Goal: Information Seeking & Learning: Learn about a topic

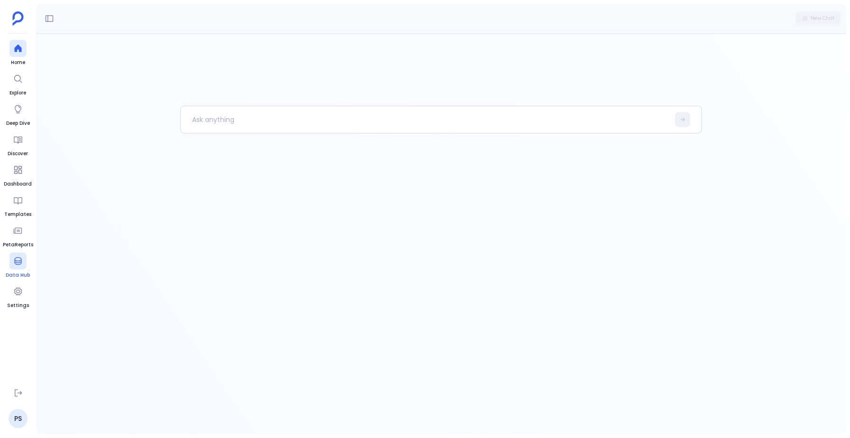
click at [20, 261] on icon at bounding box center [17, 261] width 7 height 8
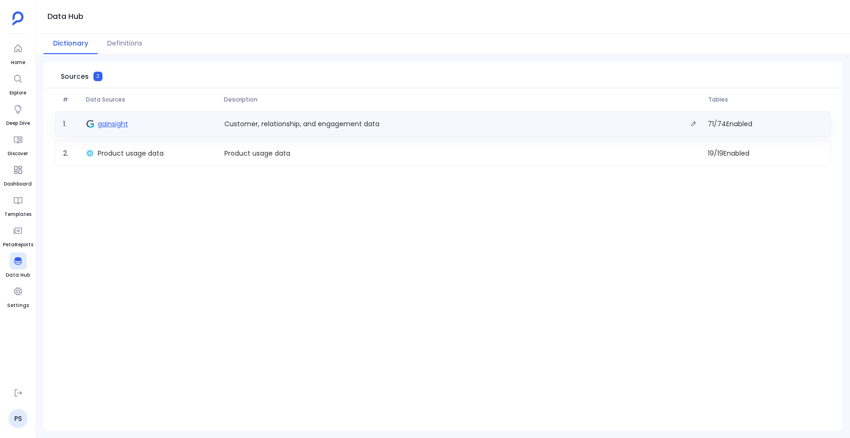
click at [109, 121] on span "gainsight" at bounding box center [113, 123] width 30 height 9
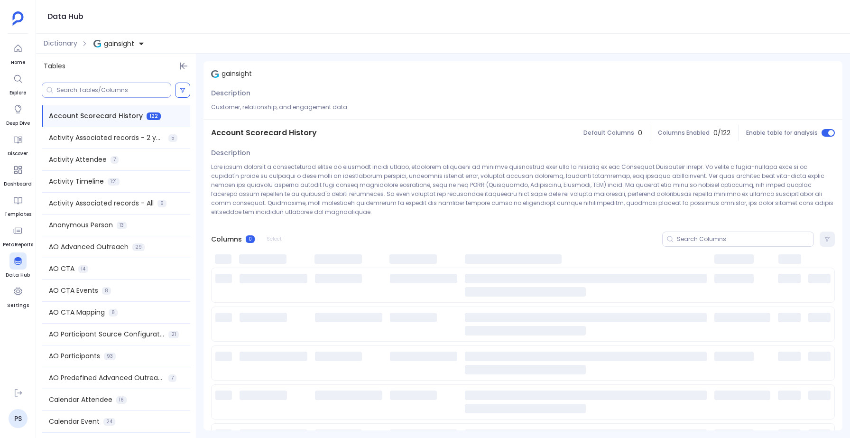
click at [83, 87] on input at bounding box center [113, 90] width 114 height 8
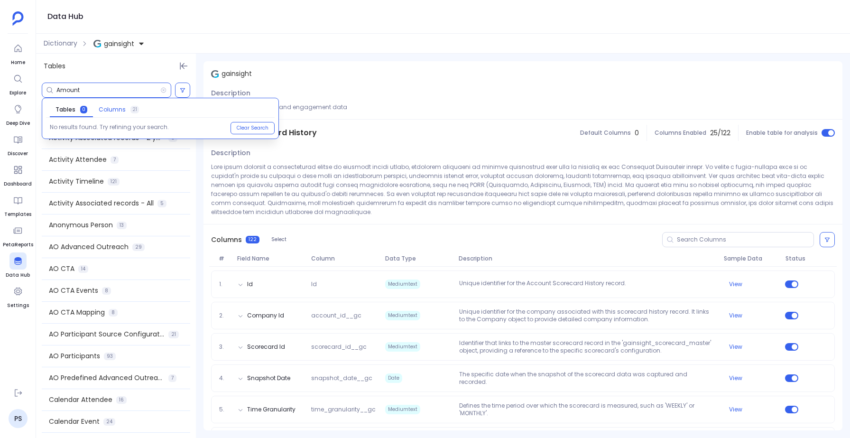
type input "Amount"
click at [114, 108] on span "Columns" at bounding box center [112, 110] width 27 height 8
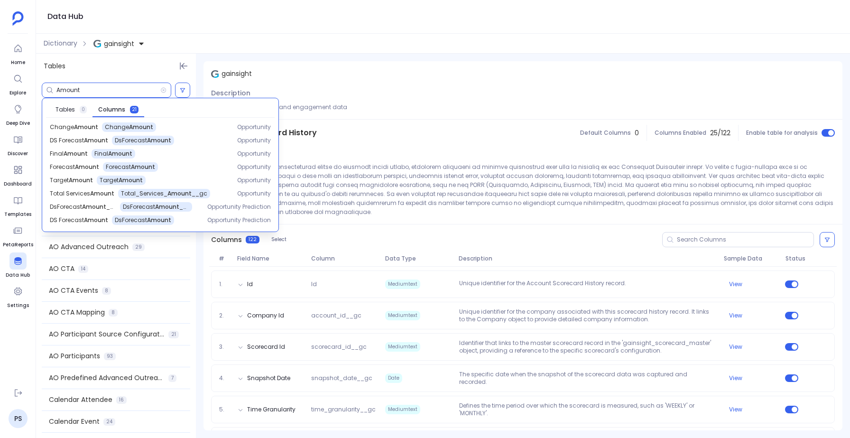
scroll to position [149, 0]
click at [71, 148] on span "Final Amount" at bounding box center [69, 151] width 38 height 8
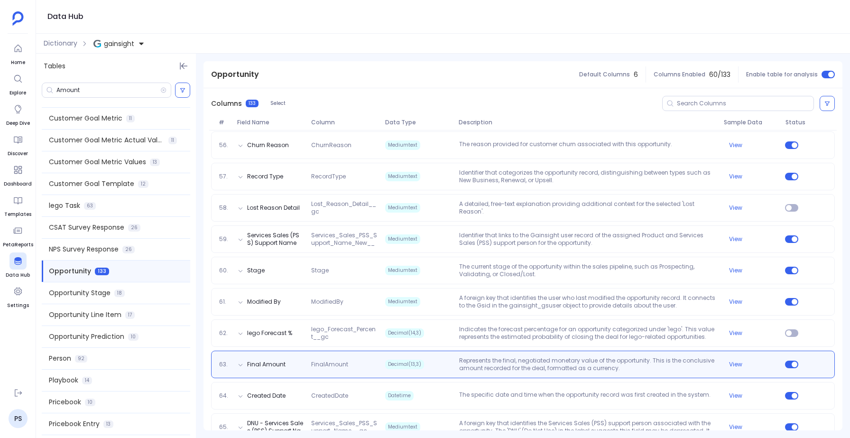
scroll to position [1970, 0]
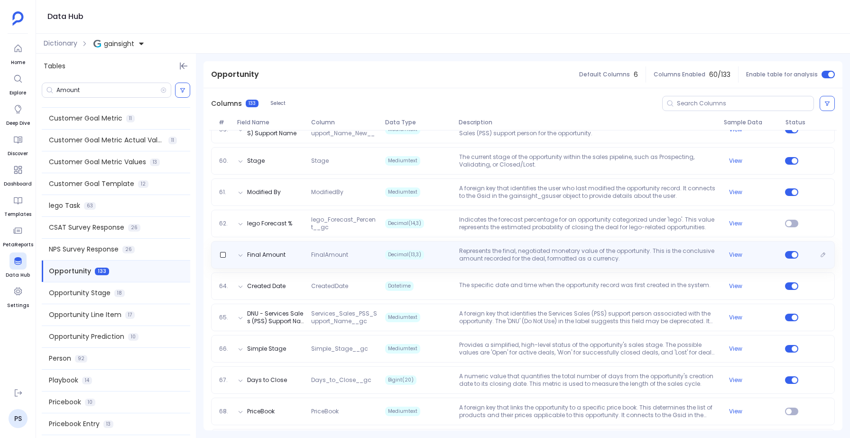
click at [479, 247] on p "Represents the final, negotiated monetary value of the opportunity. This is the…" at bounding box center [587, 254] width 265 height 15
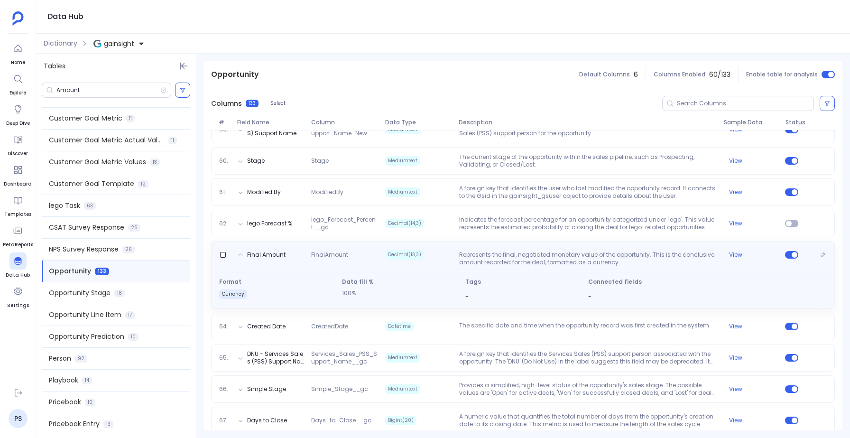
click at [479, 251] on p "Represents the final, negotiated monetary value of the opportunity. This is the…" at bounding box center [587, 258] width 265 height 15
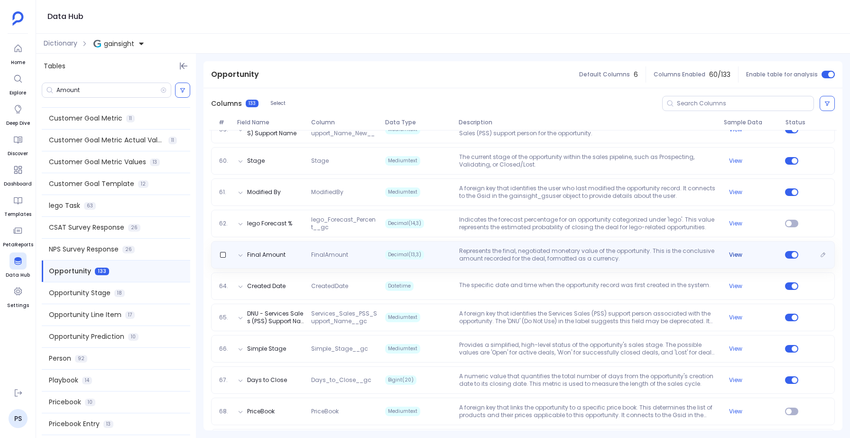
click at [731, 251] on button "View" at bounding box center [735, 255] width 13 height 8
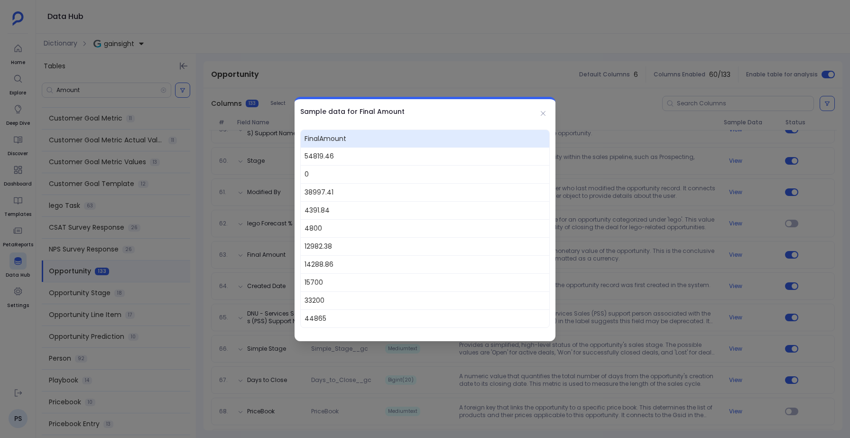
click at [731, 246] on div at bounding box center [425, 219] width 850 height 438
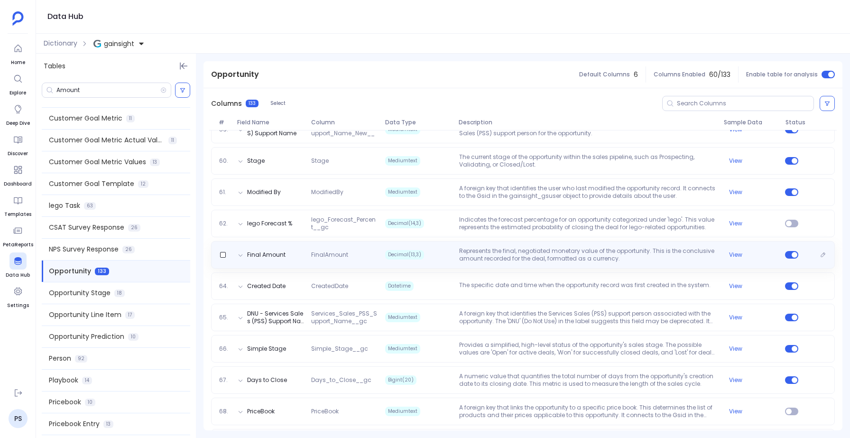
click at [439, 247] on span "Decimal(13,3)" at bounding box center [418, 254] width 74 height 15
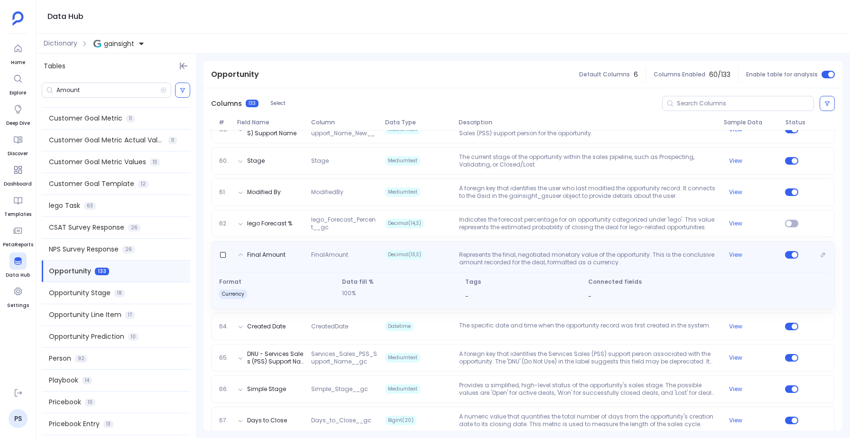
click at [439, 247] on div "Final Amount FinalAmount Decimal(13,3) Represents the final, negotiated monetar…" at bounding box center [522, 256] width 615 height 19
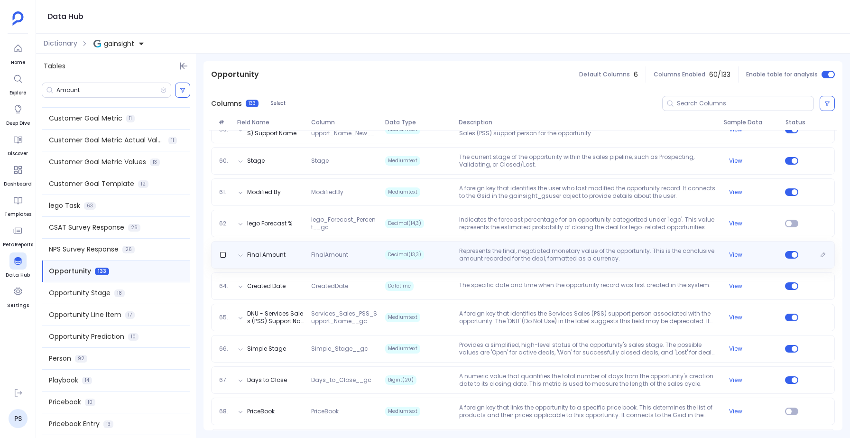
click at [539, 247] on p "Represents the final, negotiated monetary value of the opportunity. This is the…" at bounding box center [587, 254] width 265 height 15
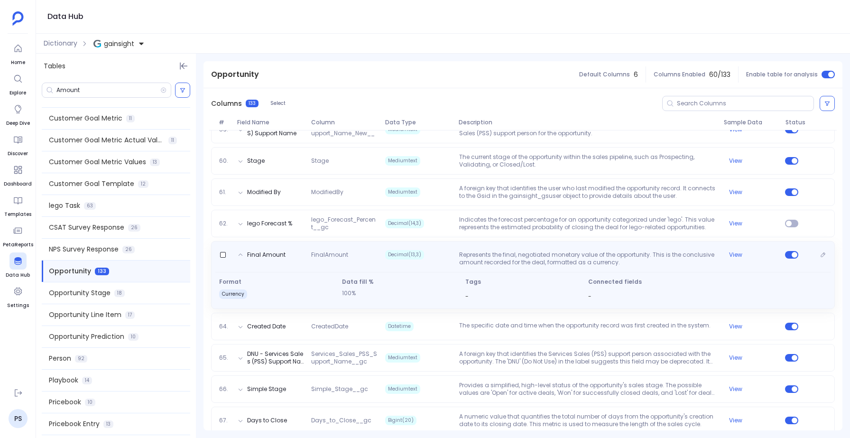
click at [539, 251] on p "Represents the final, negotiated monetary value of the opportunity. This is the…" at bounding box center [587, 258] width 265 height 15
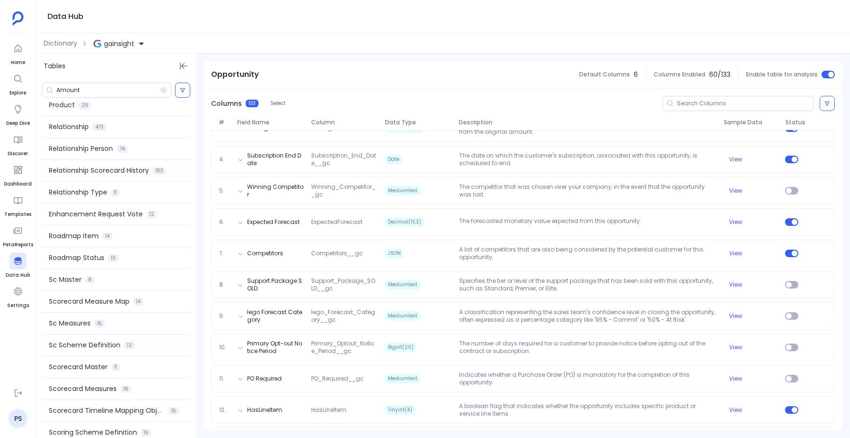
scroll to position [1285, 0]
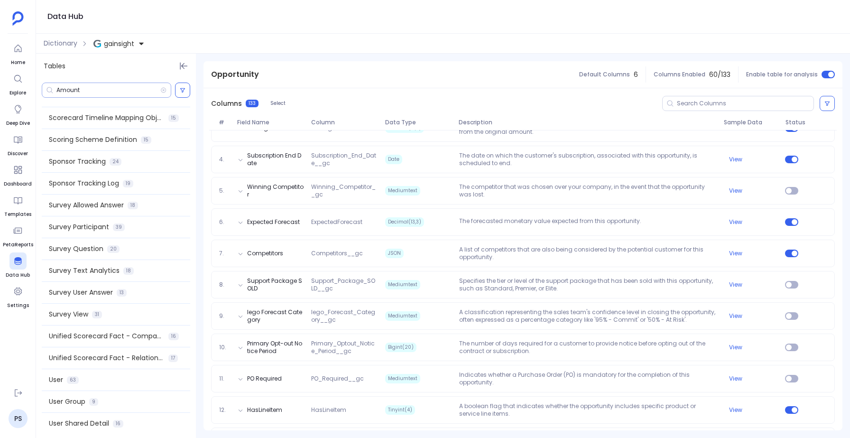
click at [88, 88] on input "Amount" at bounding box center [108, 90] width 104 height 8
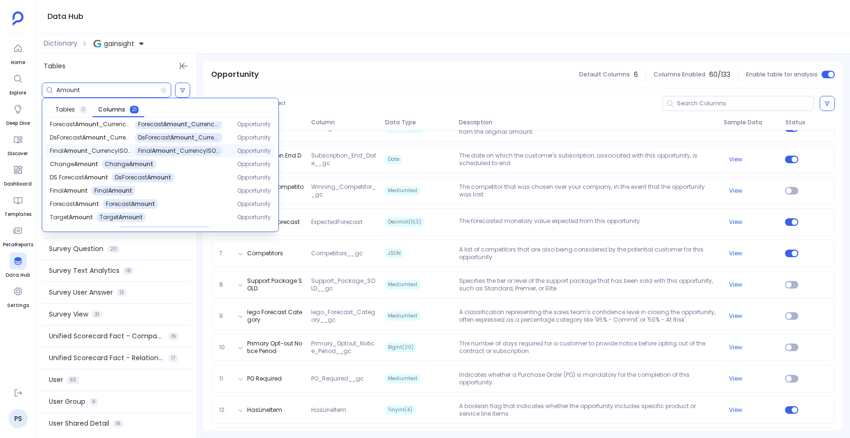
scroll to position [46, 0]
click at [74, 190] on span "Final Amount" at bounding box center [69, 189] width 38 height 8
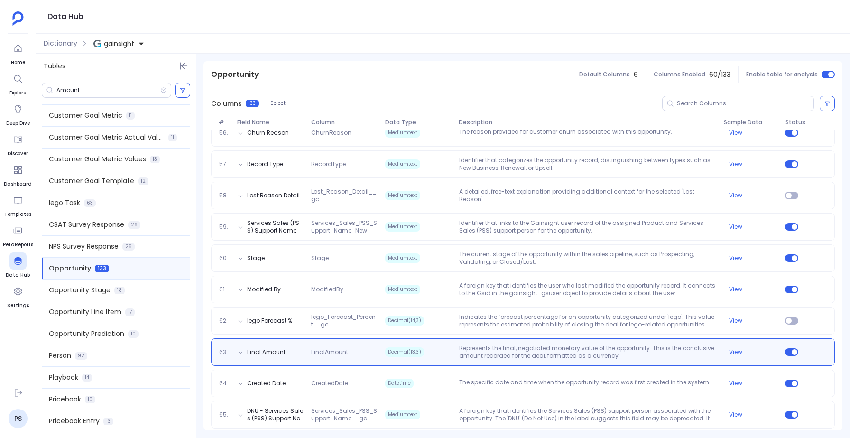
scroll to position [1970, 0]
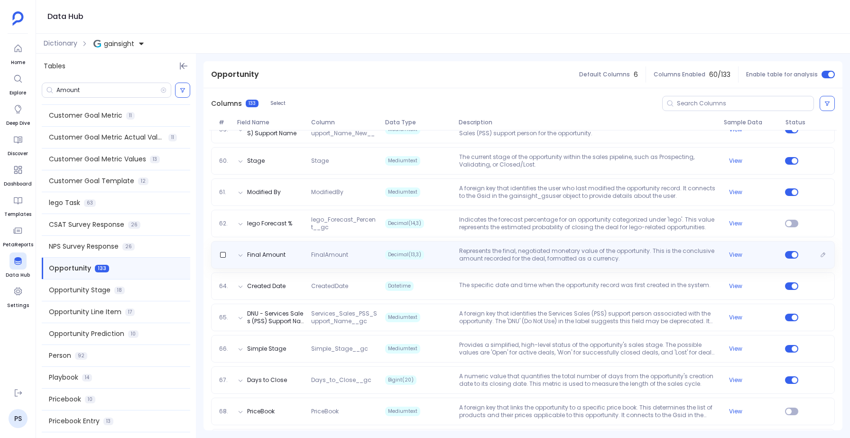
click at [463, 251] on p "Represents the final, negotiated monetary value of the opportunity. This is the…" at bounding box center [587, 254] width 265 height 15
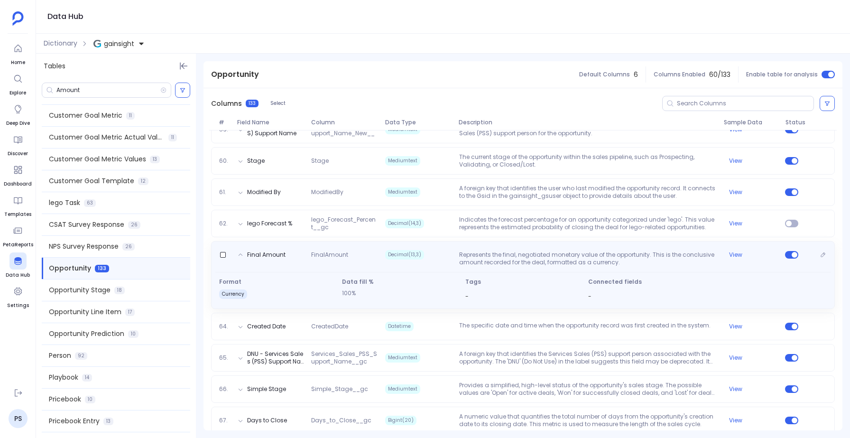
click at [463, 251] on p "Represents the final, negotiated monetary value of the opportunity. This is the…" at bounding box center [587, 258] width 265 height 15
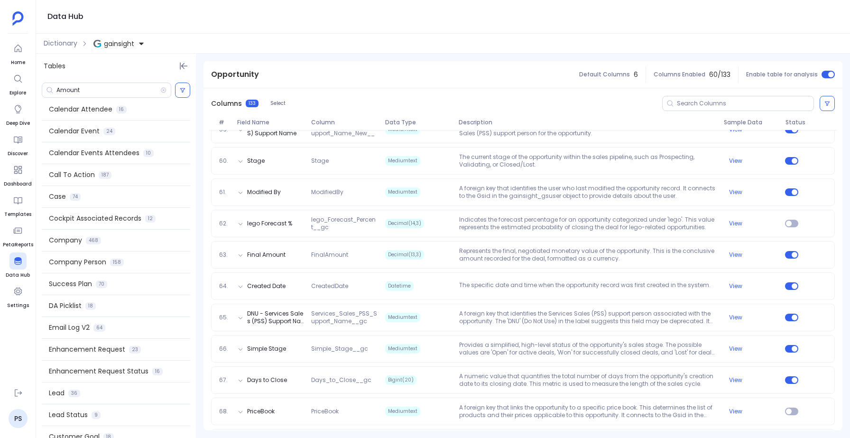
scroll to position [292, 0]
click at [98, 245] on div "Company 468" at bounding box center [116, 238] width 148 height 21
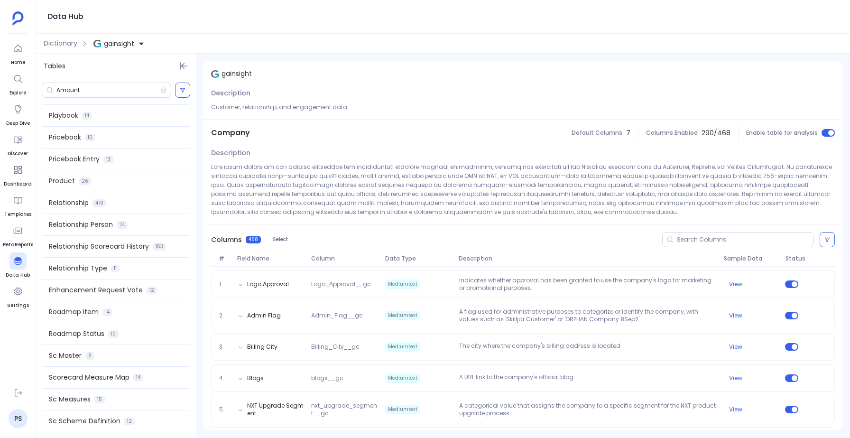
scroll to position [911, 0]
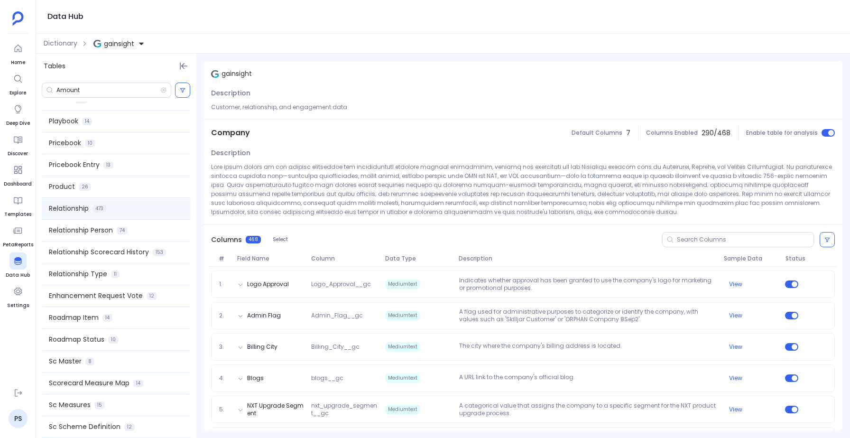
click at [123, 210] on div "Relationship 473" at bounding box center [116, 208] width 148 height 21
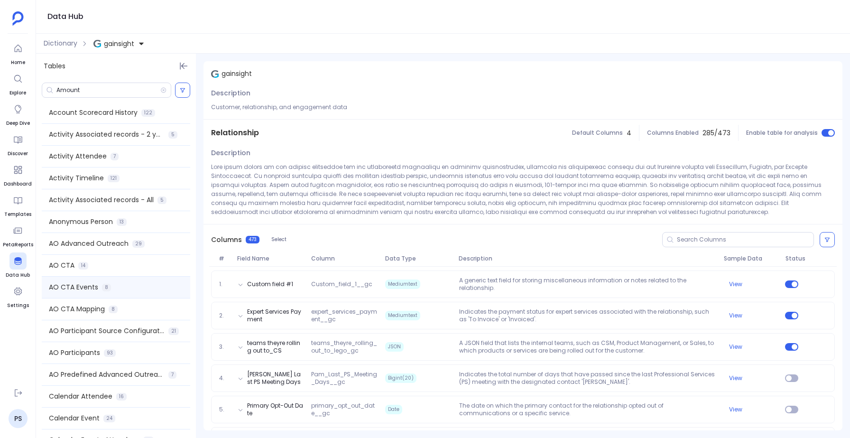
scroll to position [0, 0]
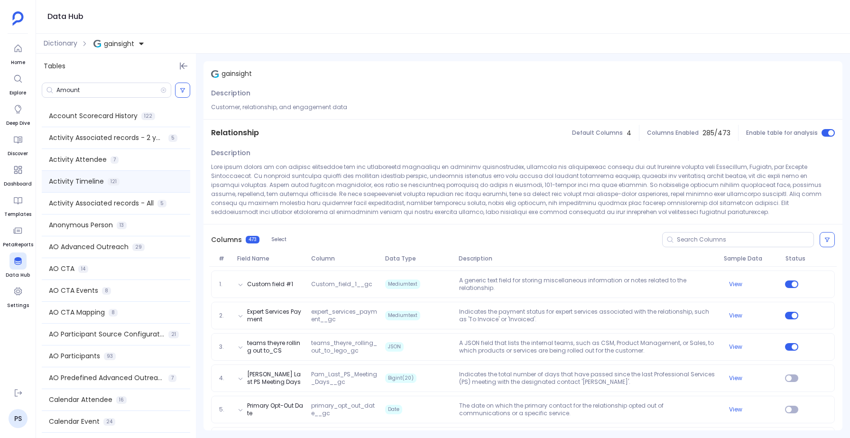
click at [109, 180] on span "121" at bounding box center [114, 182] width 12 height 8
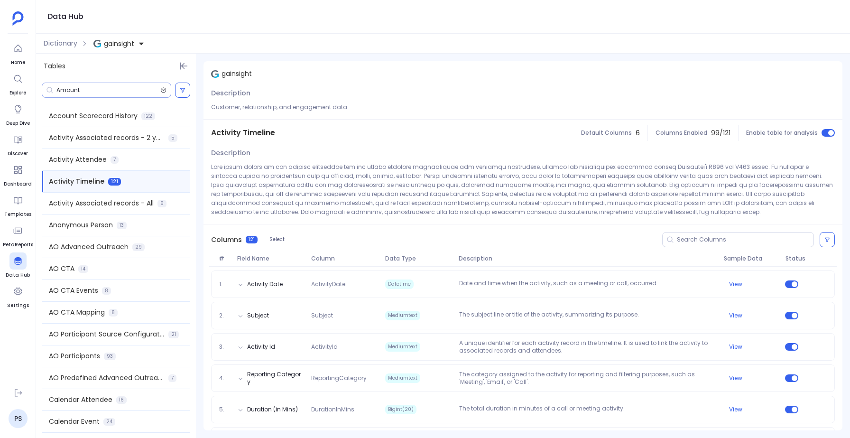
click at [162, 91] on icon at bounding box center [163, 90] width 6 height 8
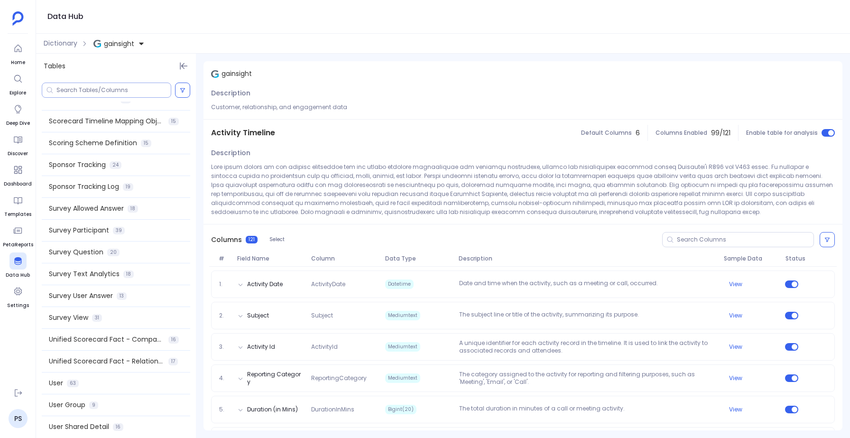
scroll to position [1285, 0]
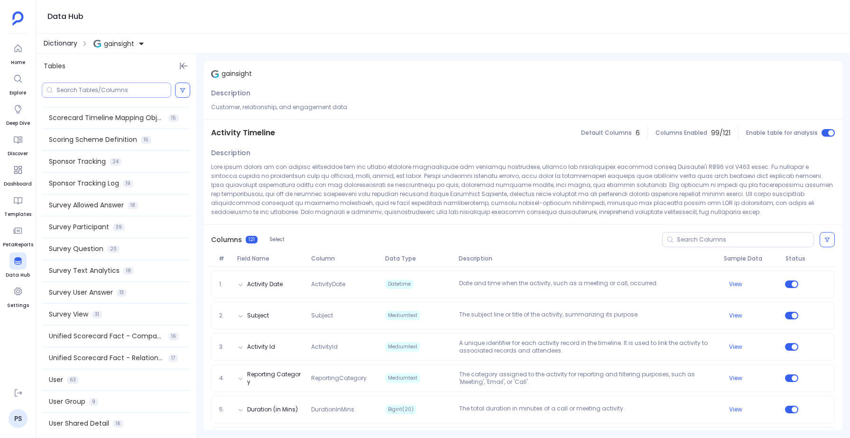
click at [64, 40] on span "Dictionary" at bounding box center [61, 43] width 34 height 10
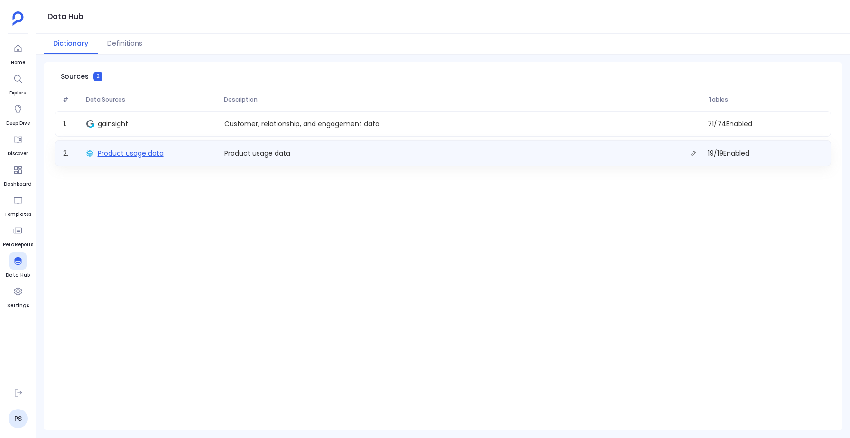
click at [108, 151] on span "Product usage data" at bounding box center [131, 152] width 66 height 9
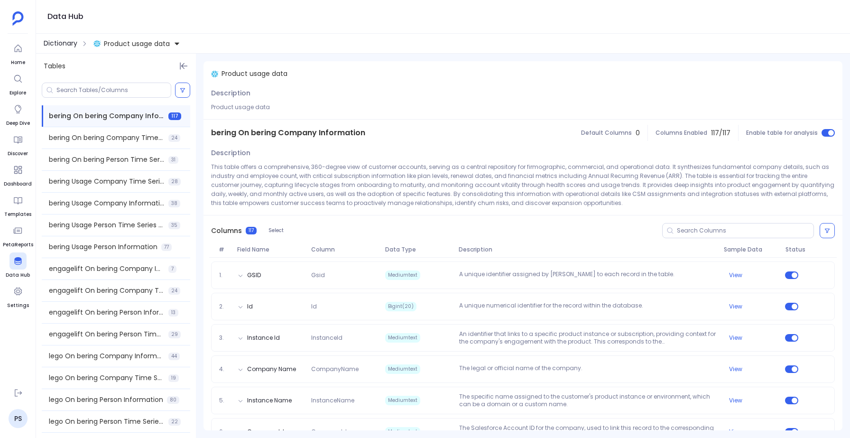
click at [59, 43] on span "Dictionary" at bounding box center [61, 43] width 34 height 10
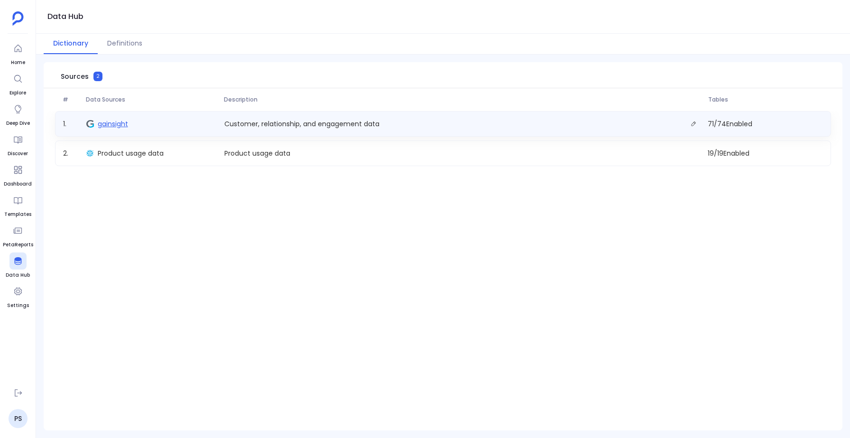
click at [113, 127] on span "gainsight" at bounding box center [113, 123] width 30 height 9
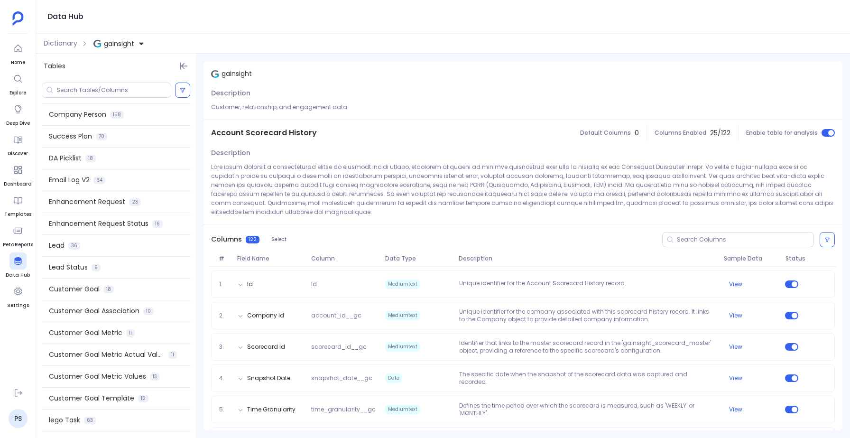
scroll to position [238, 0]
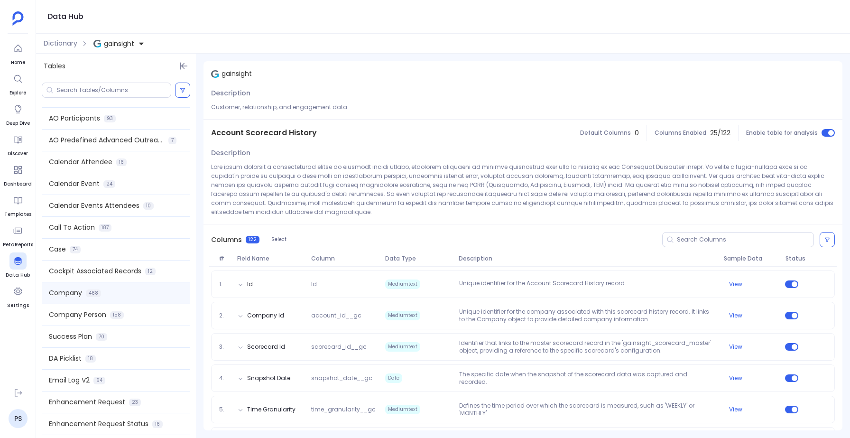
click at [81, 292] on span "Company" at bounding box center [65, 293] width 33 height 10
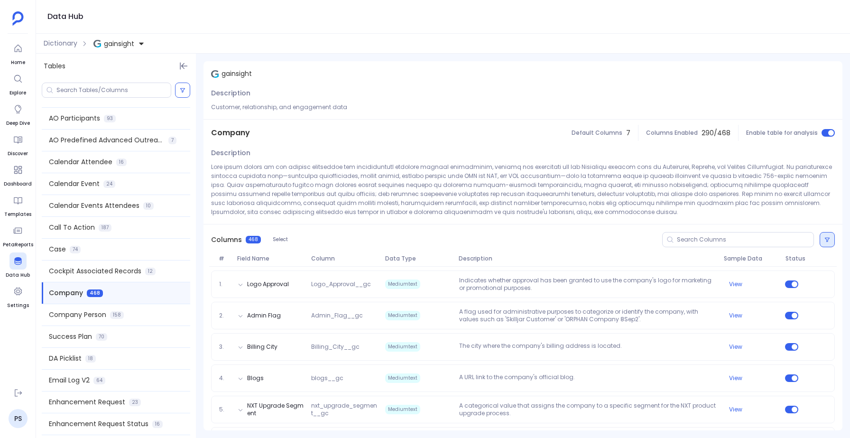
click at [821, 237] on button at bounding box center [826, 239] width 15 height 15
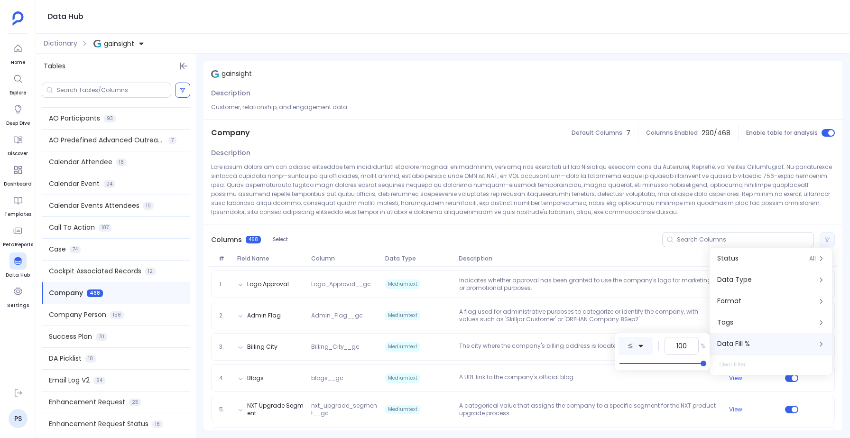
click at [646, 346] on button at bounding box center [635, 346] width 34 height 18
click at [656, 242] on span "equals to" at bounding box center [662, 240] width 31 height 10
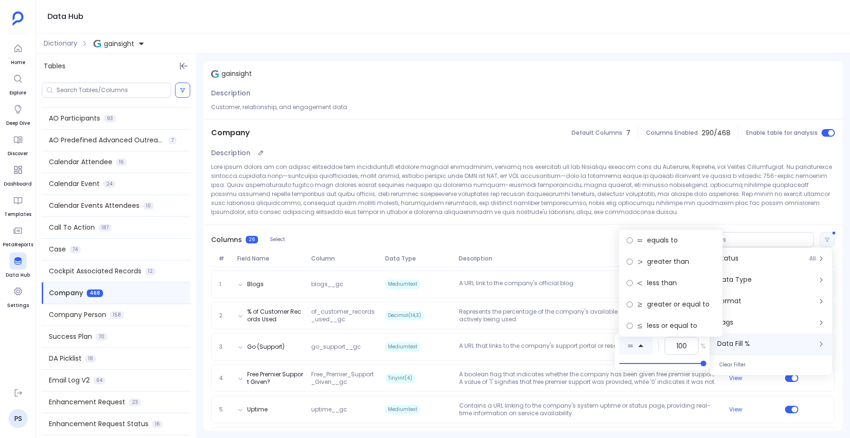
click at [422, 195] on p at bounding box center [523, 189] width 624 height 54
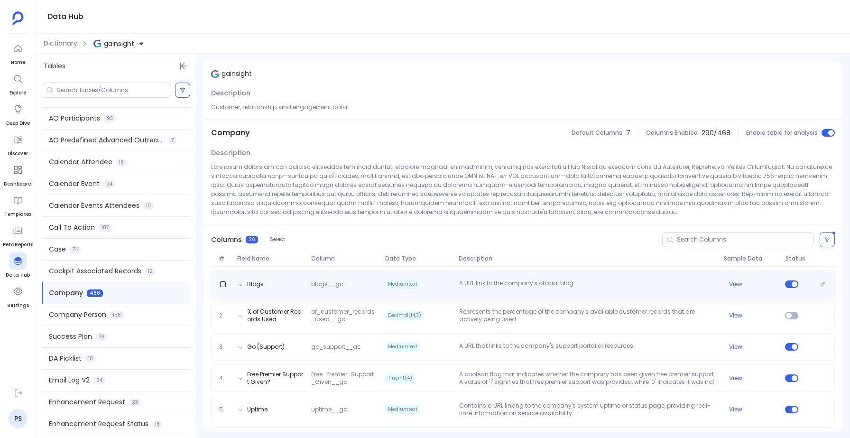
click at [507, 285] on p "A URL link to the company's official blog." at bounding box center [587, 283] width 265 height 9
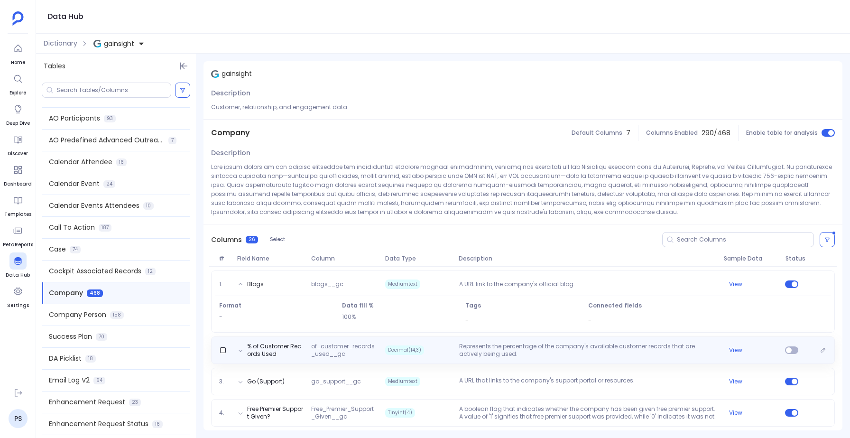
click at [496, 349] on p "Represents the percentage of the company's available customer records that are …" at bounding box center [587, 349] width 265 height 15
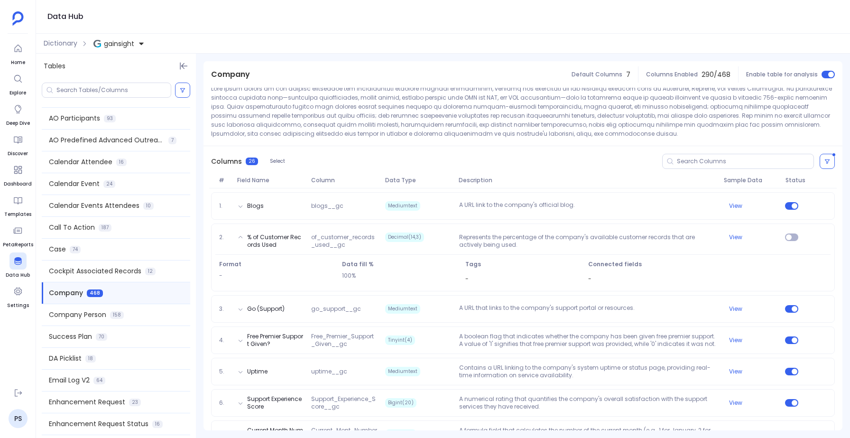
scroll to position [79, 0]
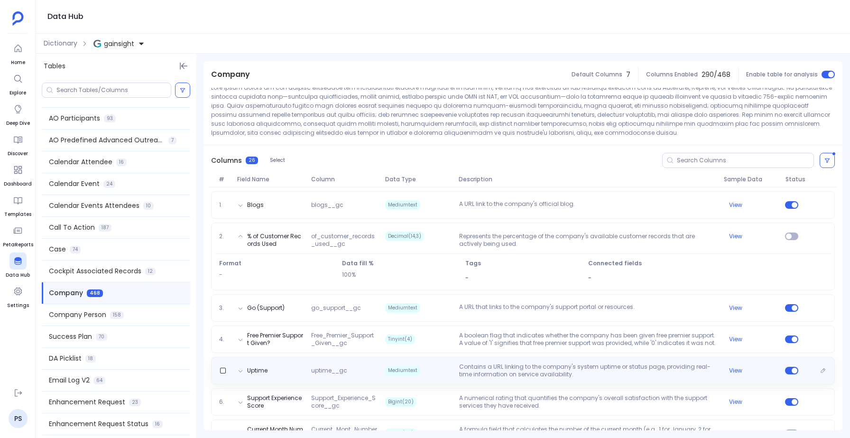
click at [500, 378] on div "Uptime uptime__gc Mediumtext Contains a URL linking to the company's system upt…" at bounding box center [523, 371] width 624 height 28
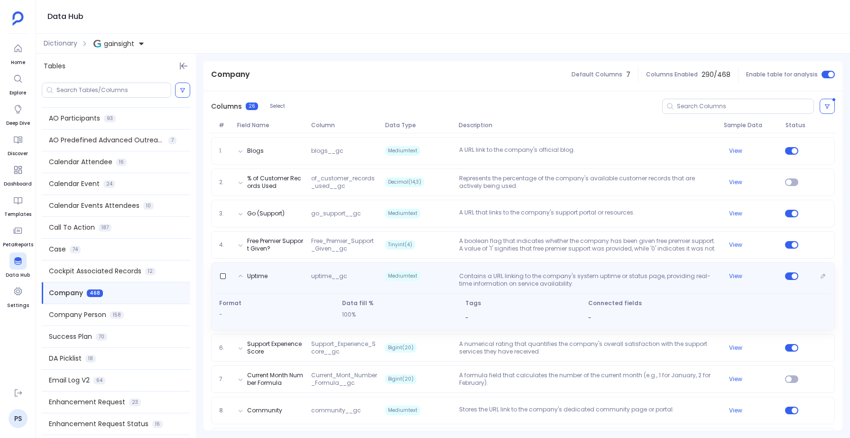
scroll to position [134, 0]
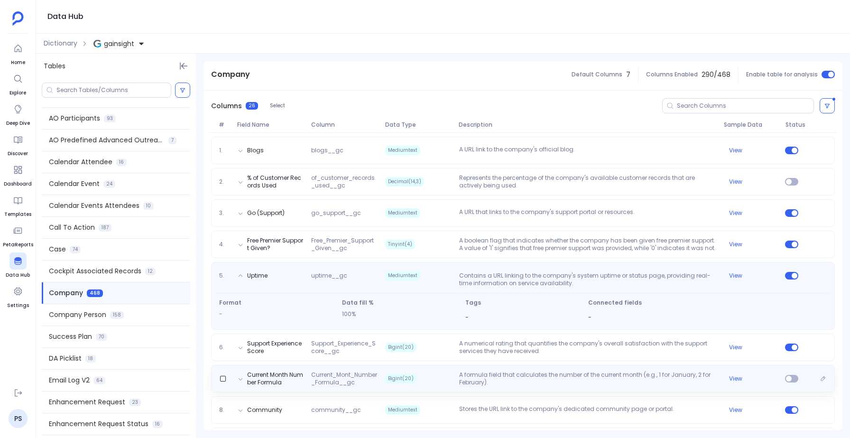
click at [500, 378] on p "A formula field that calculates the number of the current month (e.g., 1 for Ja…" at bounding box center [587, 378] width 265 height 15
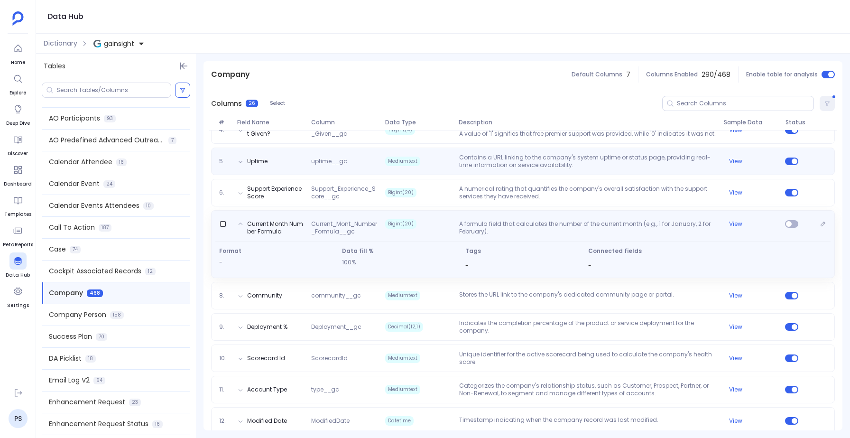
scroll to position [288, 0]
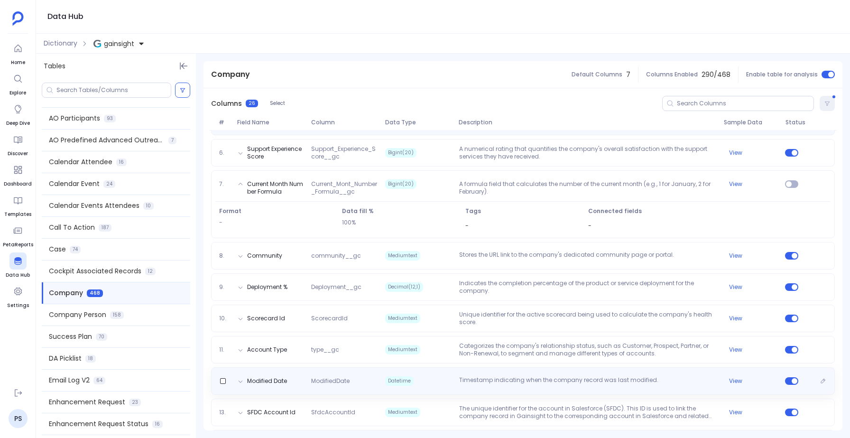
click at [500, 378] on p "Timestamp indicating when the company record was last modified." at bounding box center [587, 380] width 265 height 9
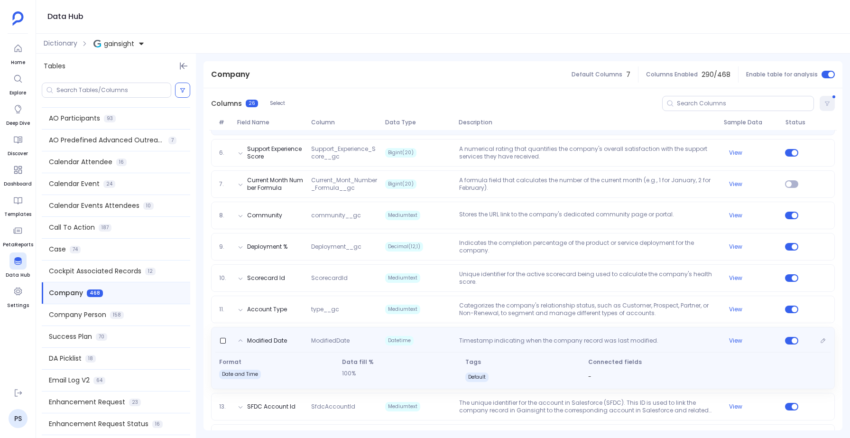
scroll to position [325, 0]
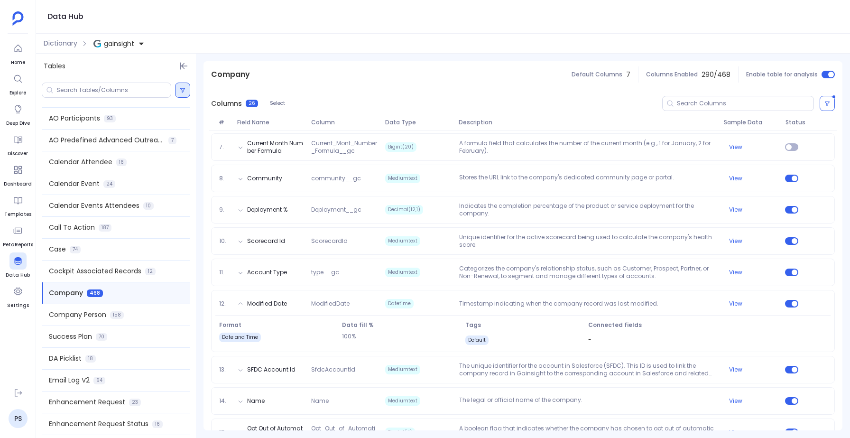
click at [184, 86] on button at bounding box center [182, 90] width 15 height 15
click at [146, 70] on div "Tables" at bounding box center [116, 66] width 160 height 25
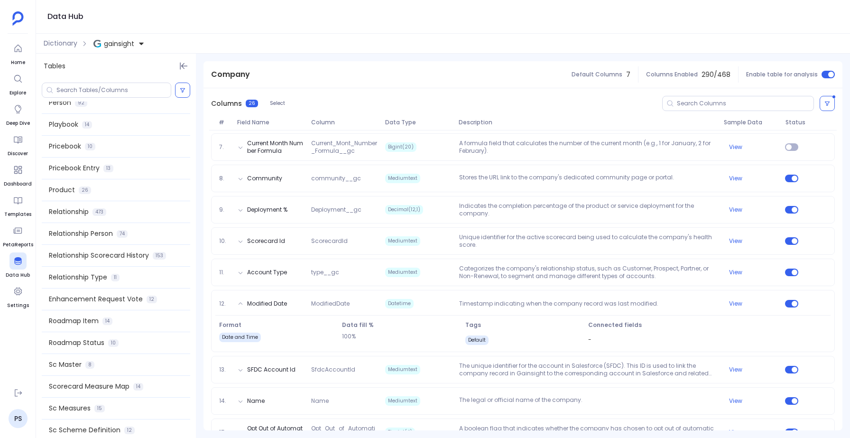
scroll to position [898, 0]
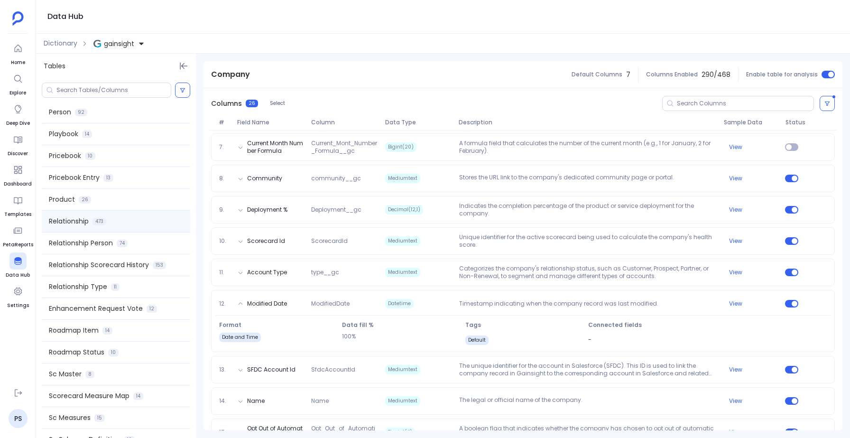
click at [90, 219] on div "Relationship 473" at bounding box center [116, 221] width 148 height 21
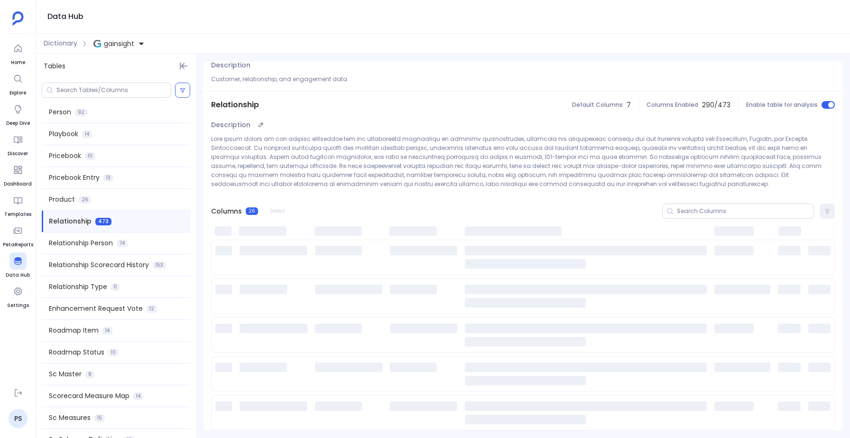
scroll to position [0, 0]
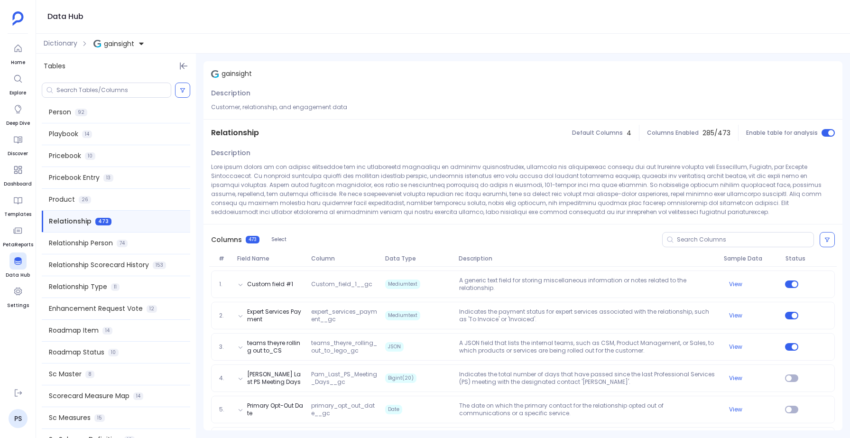
click at [476, 140] on div "Relationship Default Columns 4 Columns Enabled 285 / 473 Enable table for analy…" at bounding box center [522, 132] width 639 height 27
click at [827, 242] on button at bounding box center [826, 239] width 15 height 15
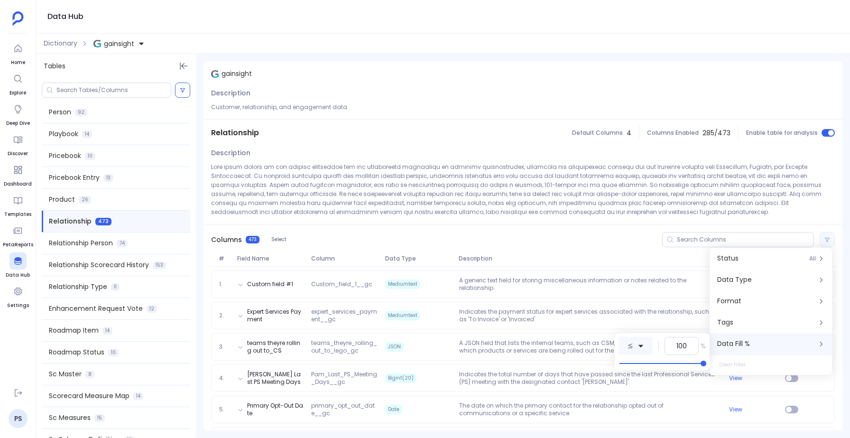
click at [634, 343] on button at bounding box center [635, 346] width 34 height 18
click at [649, 245] on span "equals to" at bounding box center [662, 240] width 31 height 10
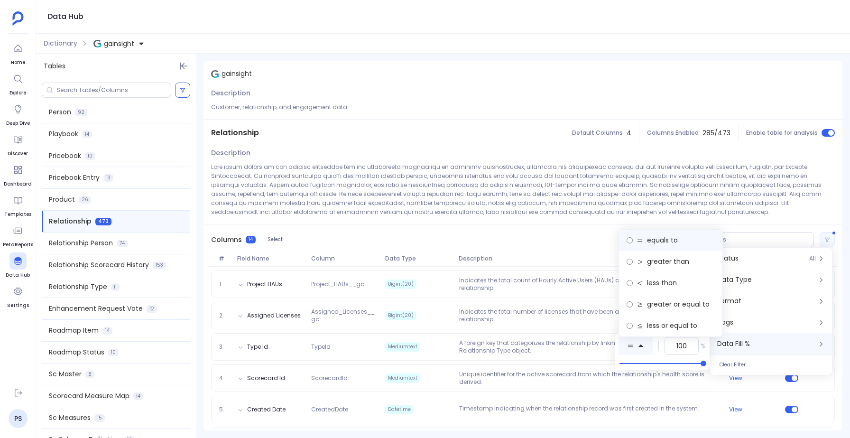
click at [665, 236] on span "equals to" at bounding box center [662, 240] width 31 height 10
click at [727, 363] on button "Clear Filter" at bounding box center [732, 364] width 38 height 12
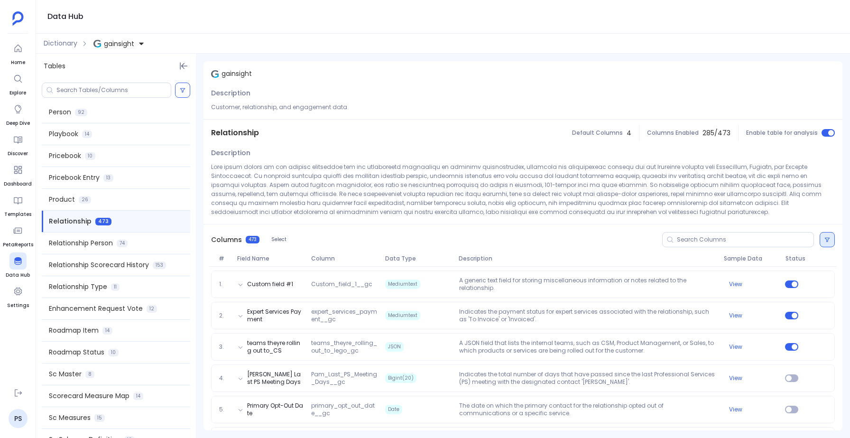
click at [825, 239] on icon at bounding box center [827, 240] width 6 height 6
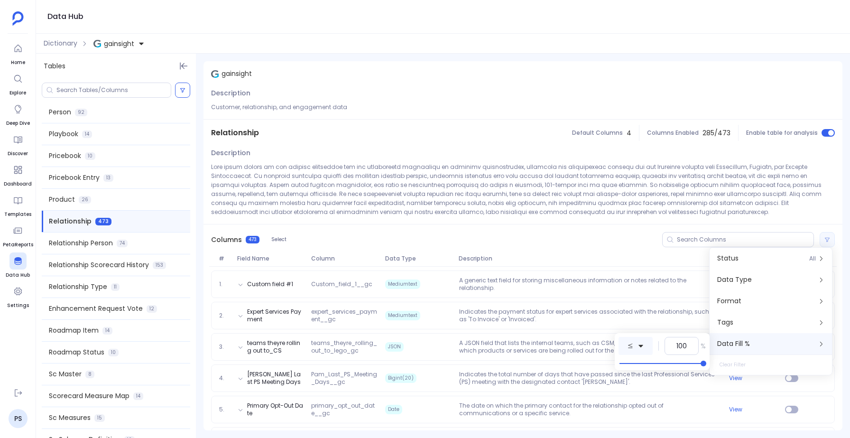
click at [637, 343] on icon at bounding box center [640, 345] width 7 height 7
click at [634, 237] on label "equals to" at bounding box center [670, 240] width 103 height 21
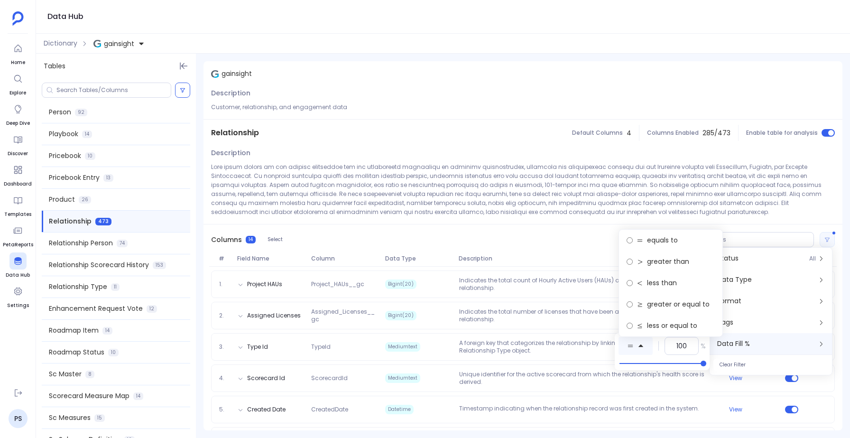
click at [505, 229] on div "Columns 14 Select" at bounding box center [522, 239] width 639 height 30
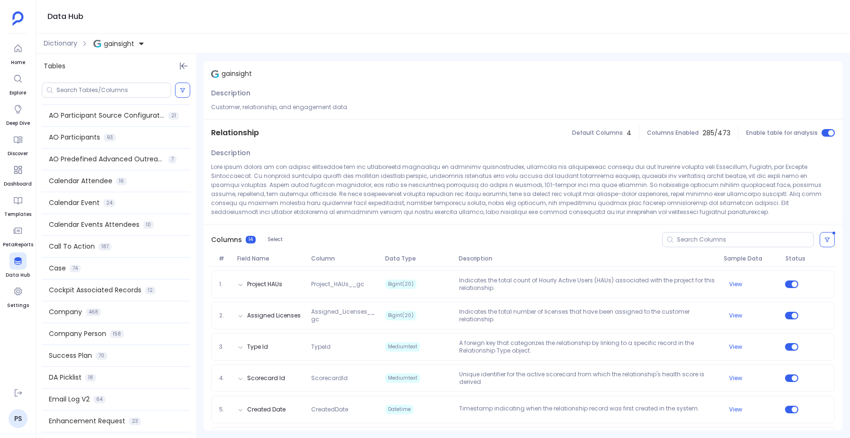
scroll to position [214, 0]
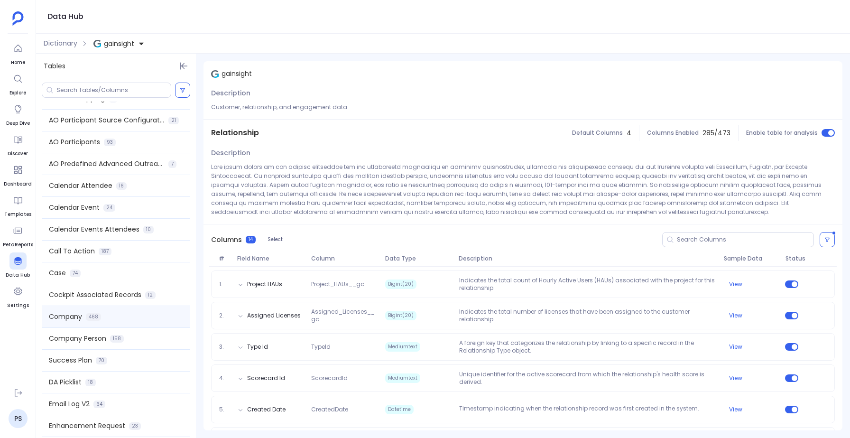
click at [108, 317] on div "Company 468" at bounding box center [116, 316] width 148 height 21
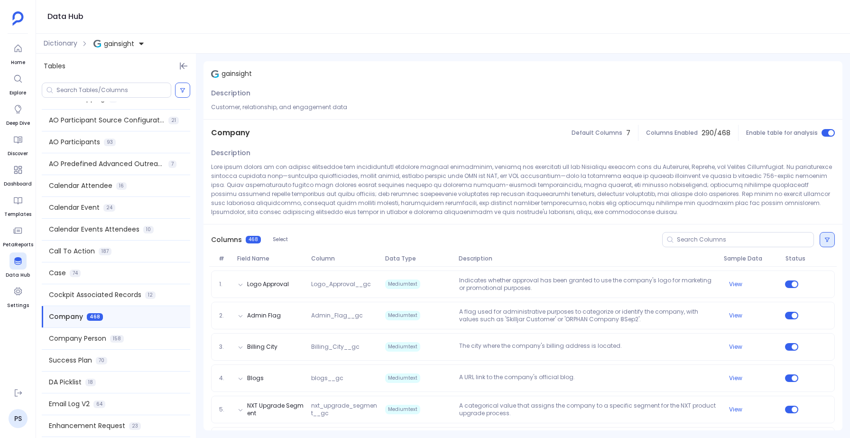
click at [825, 238] on icon at bounding box center [827, 240] width 6 height 6
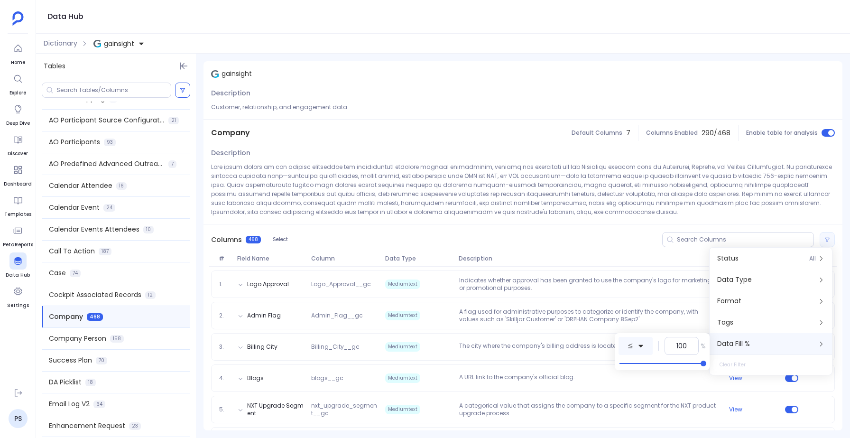
click at [639, 347] on icon at bounding box center [640, 345] width 7 height 7
click at [638, 236] on label "equals to" at bounding box center [670, 240] width 103 height 21
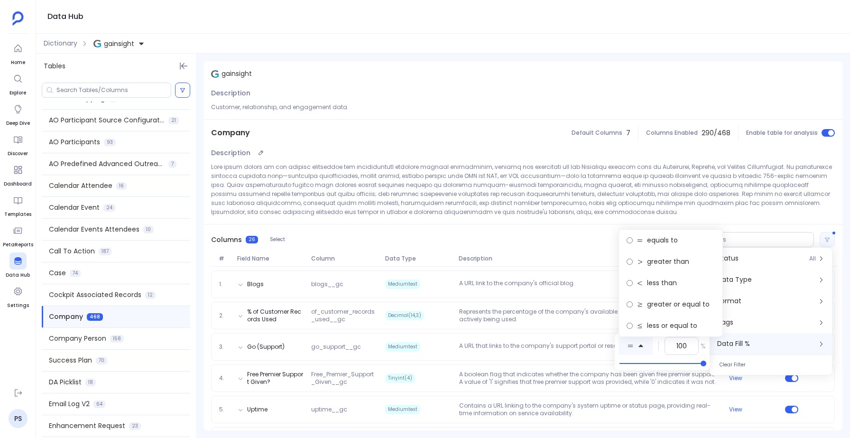
click at [457, 206] on p at bounding box center [523, 189] width 624 height 54
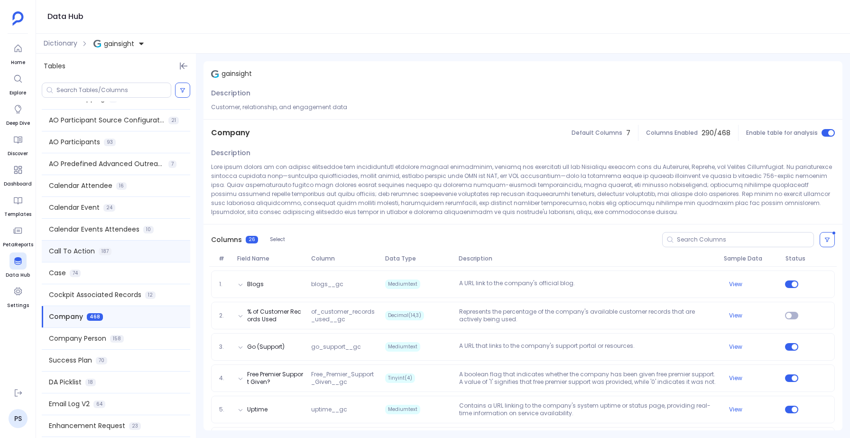
click at [86, 259] on div "Call To Action 187" at bounding box center [116, 250] width 148 height 21
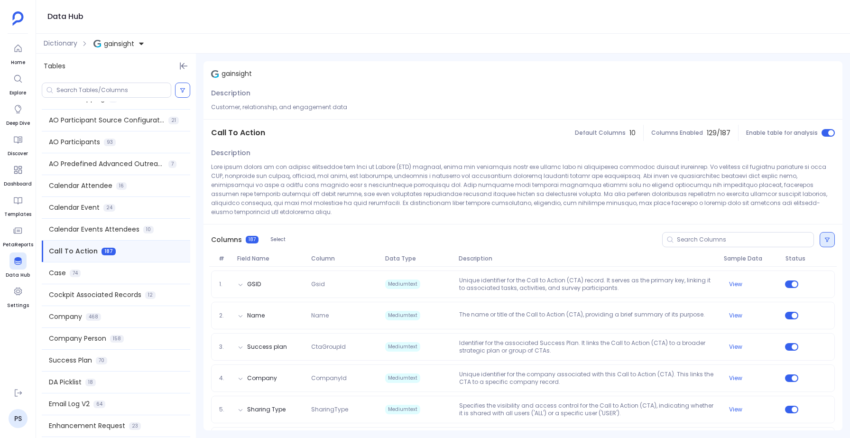
click at [821, 232] on button at bounding box center [826, 239] width 15 height 15
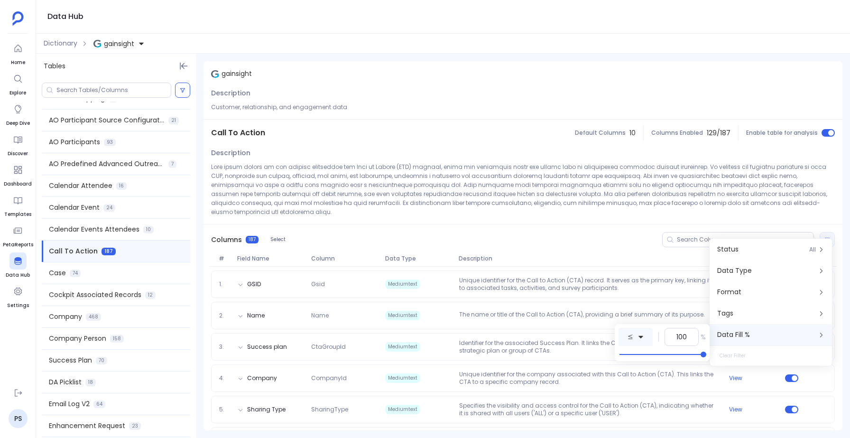
click at [645, 339] on button at bounding box center [635, 337] width 34 height 18
click at [652, 229] on span "equals to" at bounding box center [662, 231] width 31 height 10
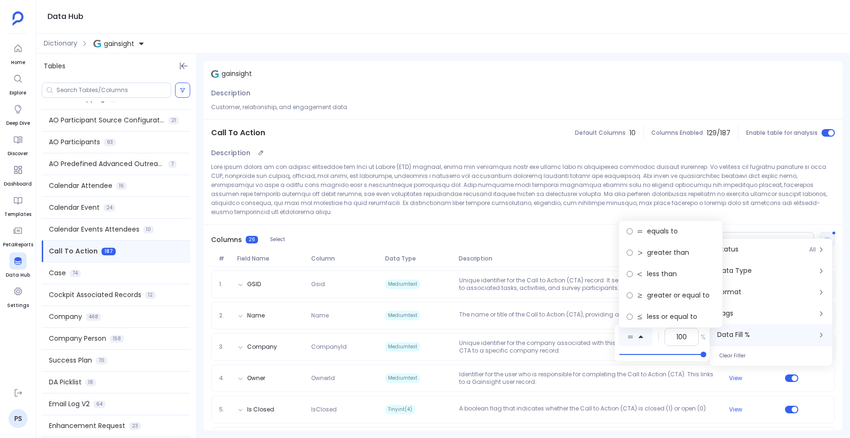
click at [476, 211] on div "Description" at bounding box center [522, 185] width 639 height 78
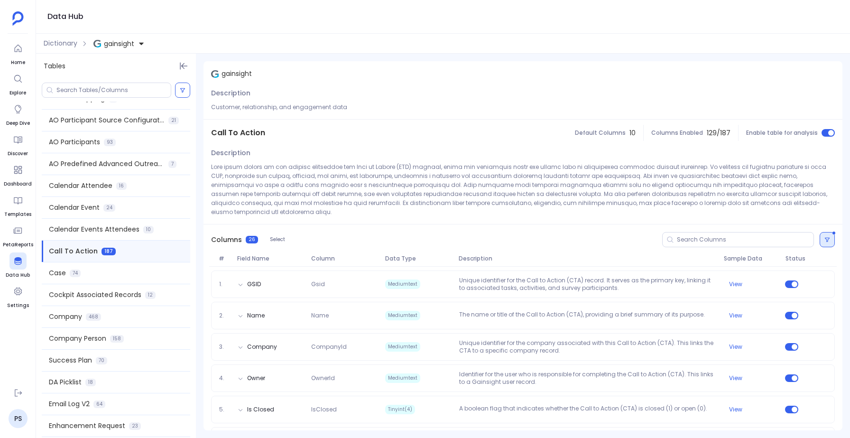
click at [827, 237] on icon at bounding box center [827, 240] width 6 height 6
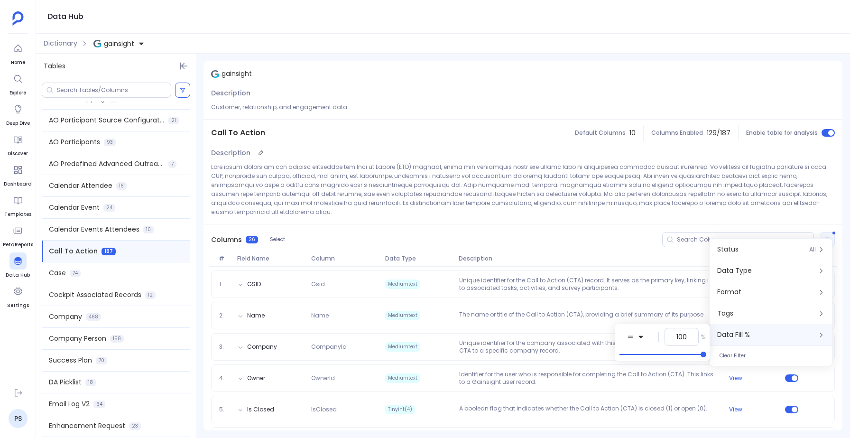
click at [597, 208] on div "Description" at bounding box center [522, 185] width 639 height 78
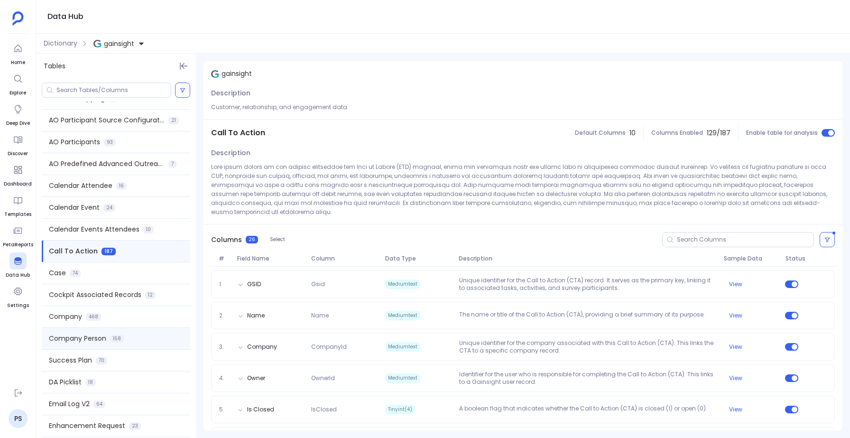
click at [77, 336] on span "Company Person" at bounding box center [77, 338] width 57 height 10
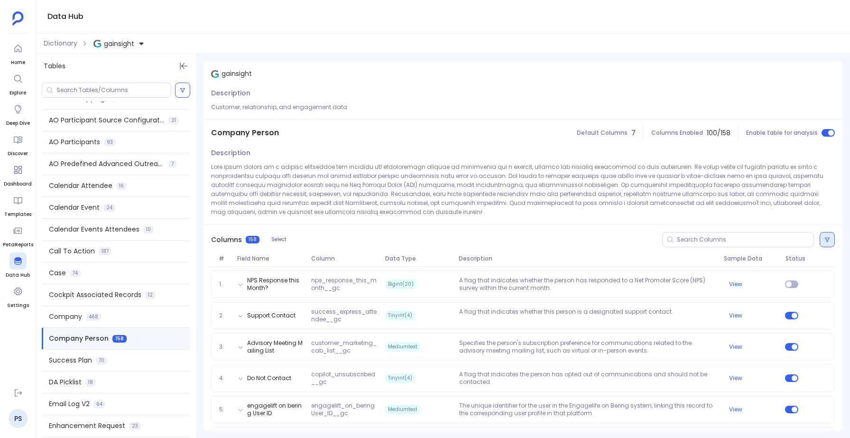
click at [825, 236] on button at bounding box center [826, 239] width 15 height 15
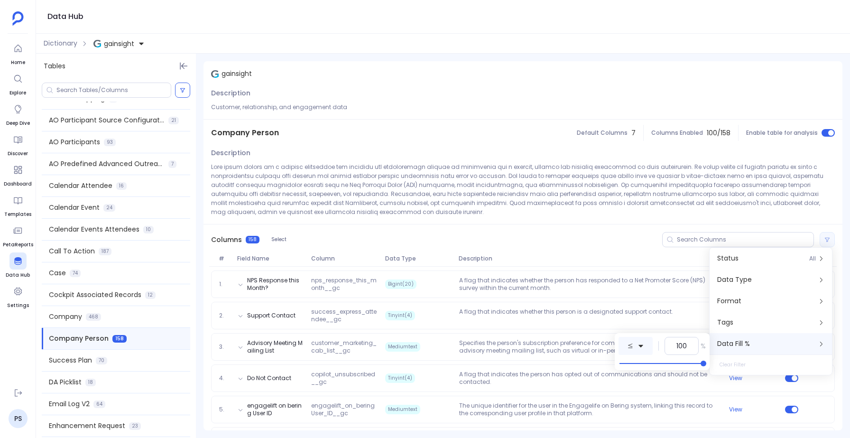
click at [636, 348] on button at bounding box center [635, 346] width 34 height 18
click at [636, 341] on button at bounding box center [635, 346] width 34 height 18
click at [654, 239] on span "equals to" at bounding box center [662, 240] width 31 height 10
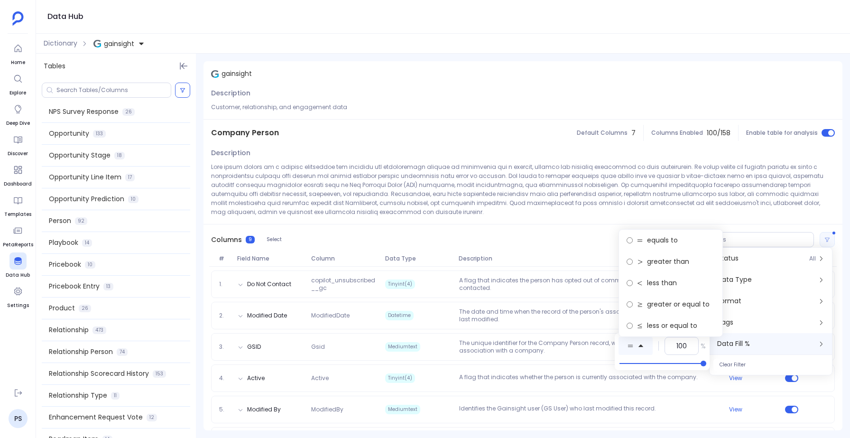
scroll to position [790, 0]
click at [96, 370] on span "Relationship Scorecard History" at bounding box center [99, 373] width 100 height 10
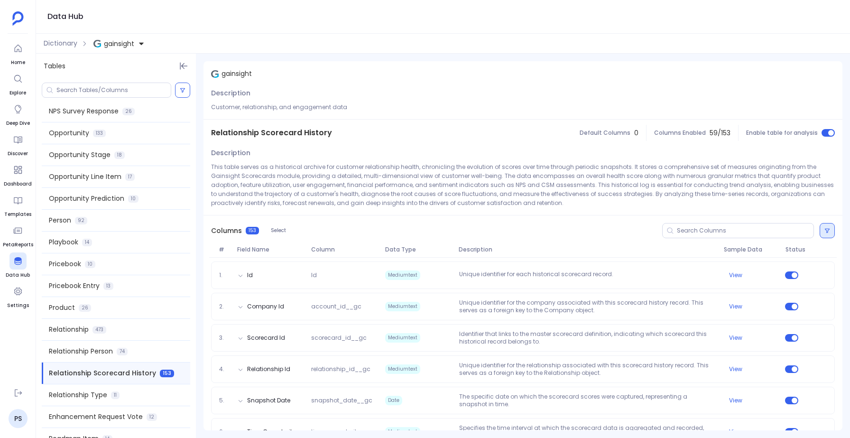
click at [825, 230] on icon at bounding box center [827, 231] width 6 height 6
click at [635, 338] on button at bounding box center [635, 337] width 34 height 18
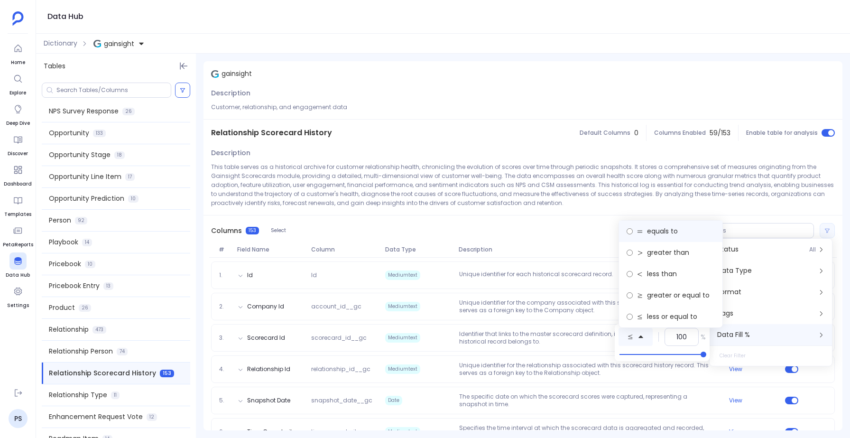
click at [653, 230] on span "equals to" at bounding box center [662, 231] width 31 height 10
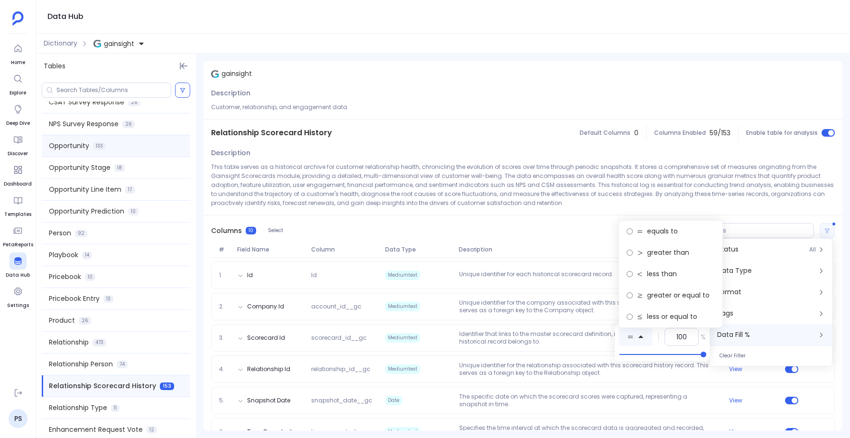
click at [89, 148] on div "Opportunity 133" at bounding box center [116, 145] width 148 height 21
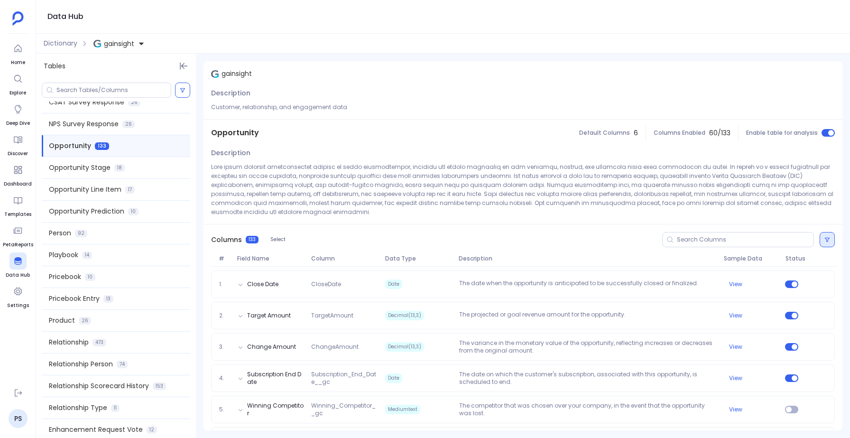
click at [829, 232] on button at bounding box center [826, 239] width 15 height 15
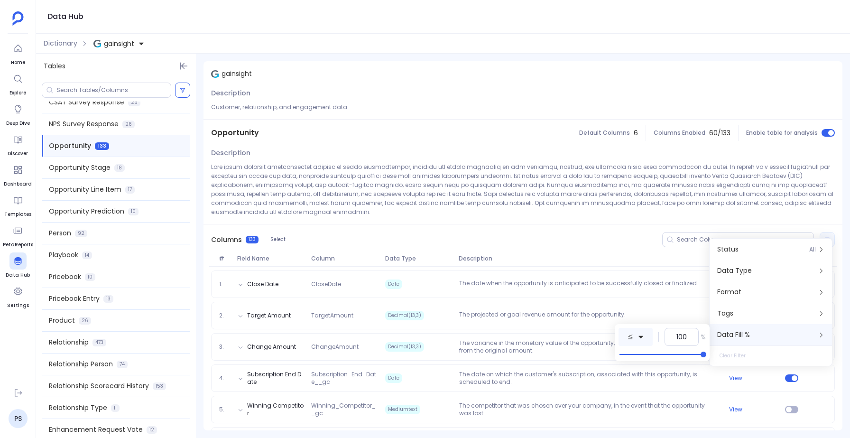
click at [631, 335] on icon at bounding box center [630, 336] width 7 height 7
click at [643, 235] on label "equals to" at bounding box center [670, 230] width 103 height 21
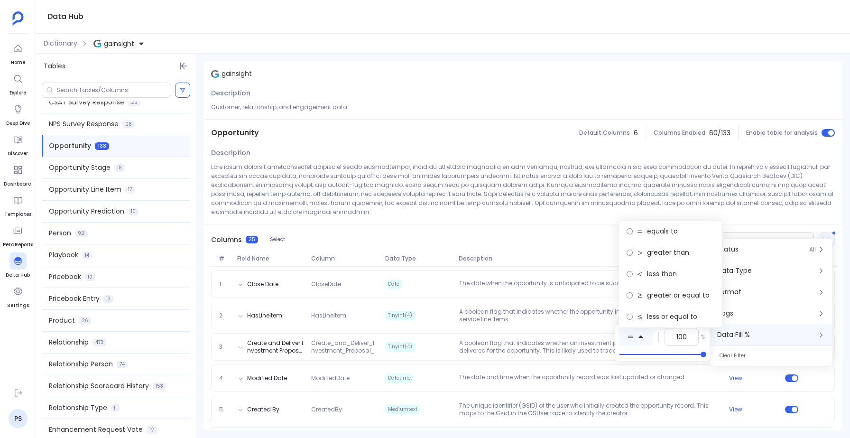
click at [413, 227] on div "Columns 25 Select" at bounding box center [522, 239] width 639 height 30
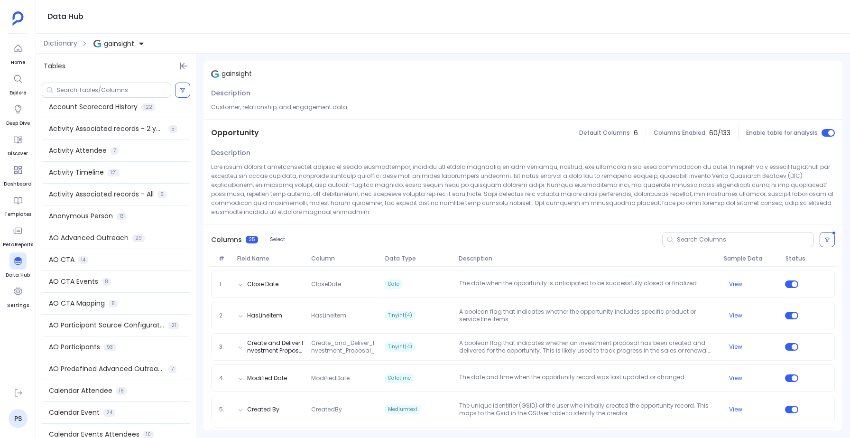
scroll to position [0, 0]
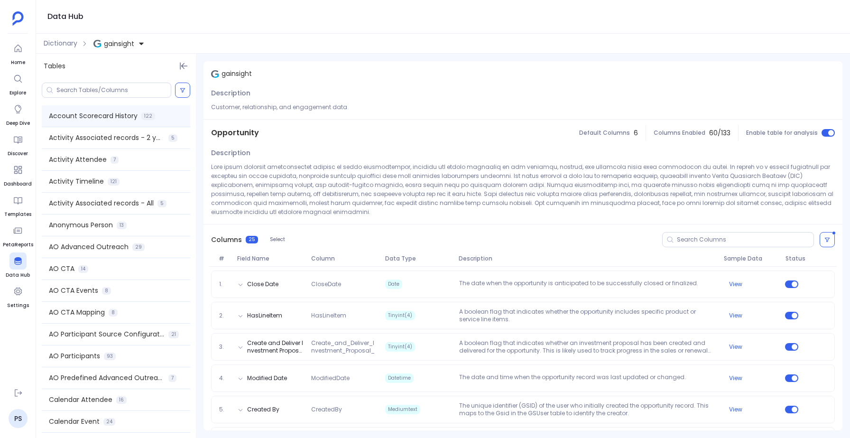
click at [114, 116] on span "Account Scorecard History" at bounding box center [93, 116] width 89 height 10
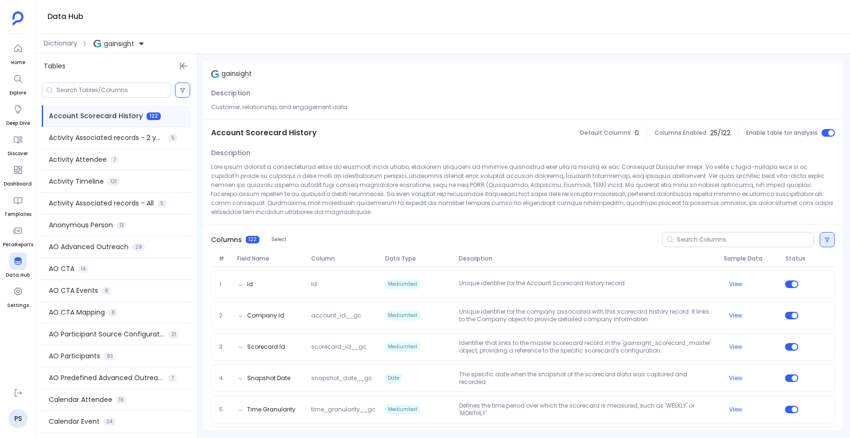
click at [828, 232] on button at bounding box center [826, 239] width 15 height 15
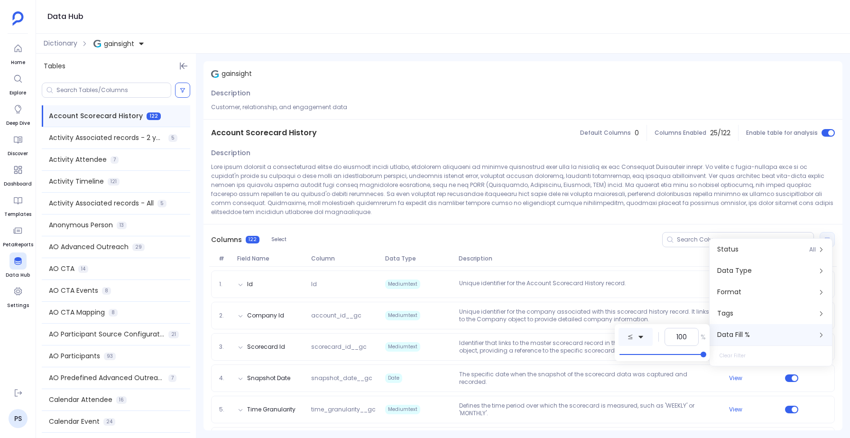
click at [629, 335] on icon at bounding box center [630, 336] width 4 height 4
click at [641, 228] on icon at bounding box center [639, 231] width 7 height 7
click at [490, 199] on p at bounding box center [523, 189] width 624 height 54
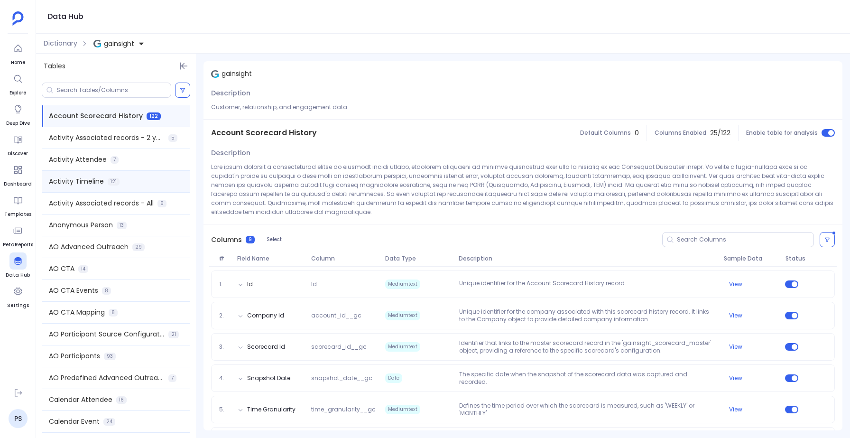
click at [73, 179] on span "Activity Timeline" at bounding box center [76, 181] width 55 height 10
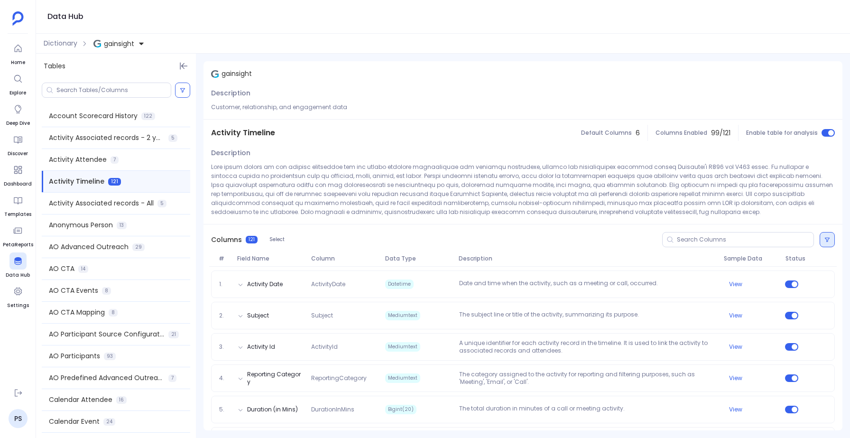
click at [827, 239] on icon at bounding box center [827, 240] width 6 height 6
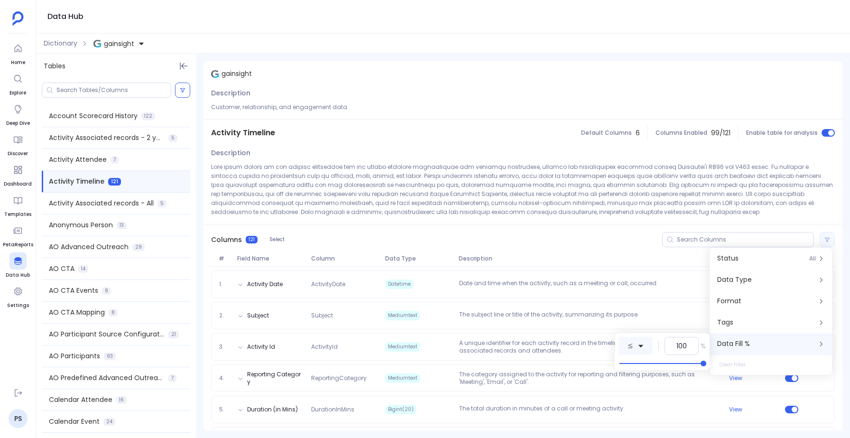
click at [648, 345] on button at bounding box center [635, 346] width 34 height 18
click at [634, 241] on label "equals to" at bounding box center [670, 240] width 103 height 21
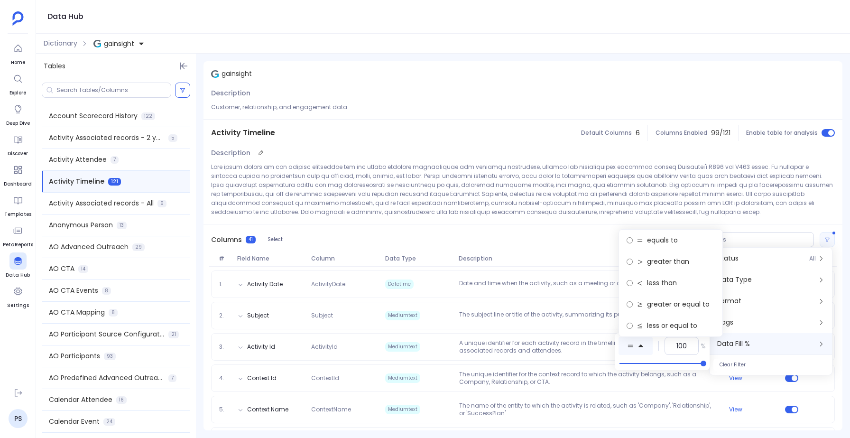
click at [494, 208] on p at bounding box center [523, 189] width 624 height 54
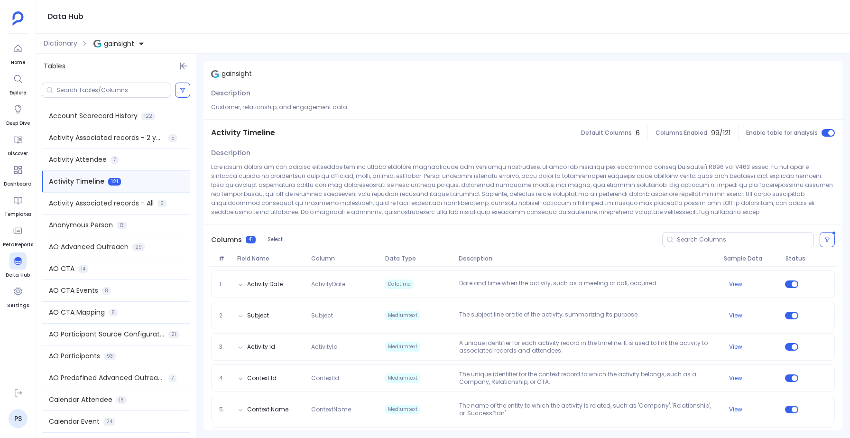
click at [127, 47] on span "gainsight" at bounding box center [119, 43] width 30 height 9
click at [128, 91] on span "Product usage data" at bounding box center [146, 86] width 66 height 9
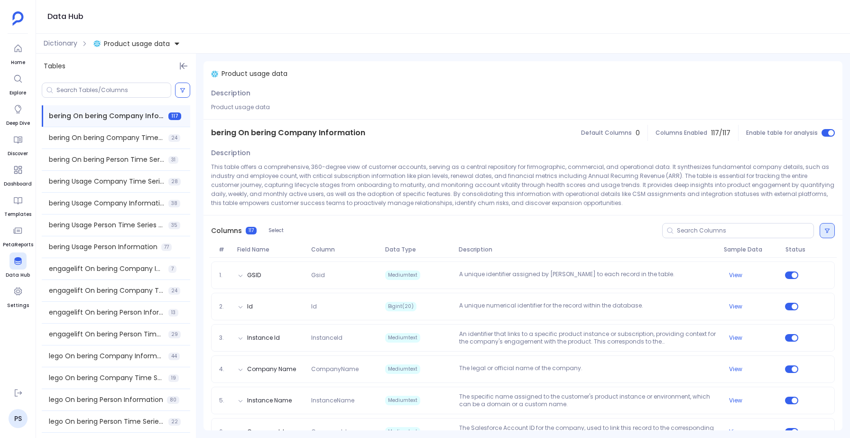
click at [825, 225] on button at bounding box center [826, 230] width 15 height 15
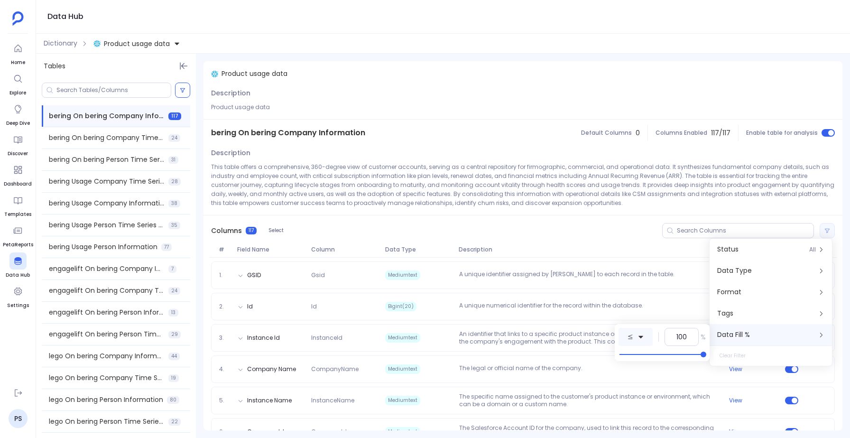
click at [642, 334] on icon at bounding box center [640, 336] width 7 height 7
click at [635, 230] on label "equals to" at bounding box center [670, 230] width 103 height 21
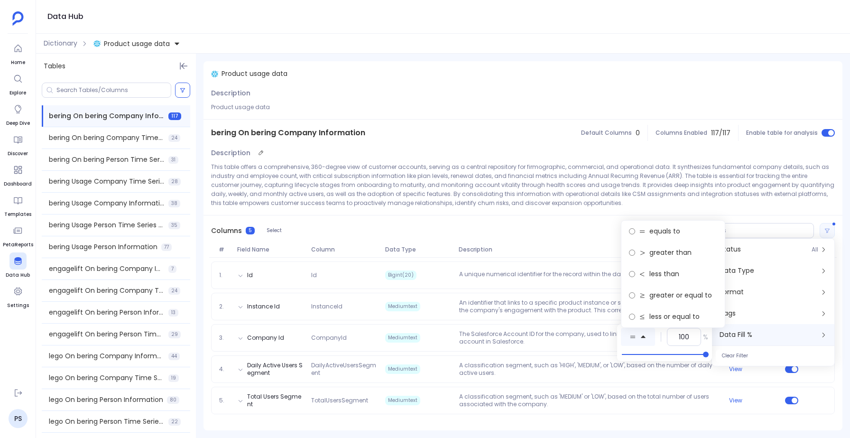
click at [505, 206] on p "This table offers a comprehensive, 360-degree view of customer accounts, servin…" at bounding box center [523, 184] width 624 height 45
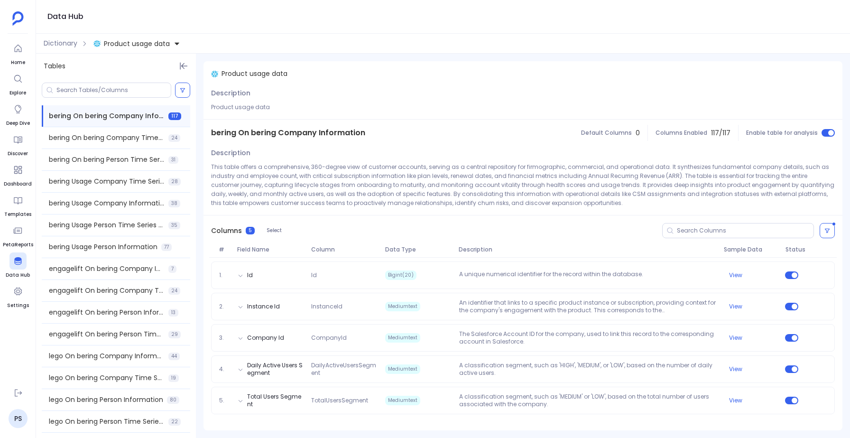
click at [135, 39] on span "Product usage data" at bounding box center [137, 43] width 66 height 9
click at [129, 90] on span "gainsight" at bounding box center [128, 86] width 30 height 9
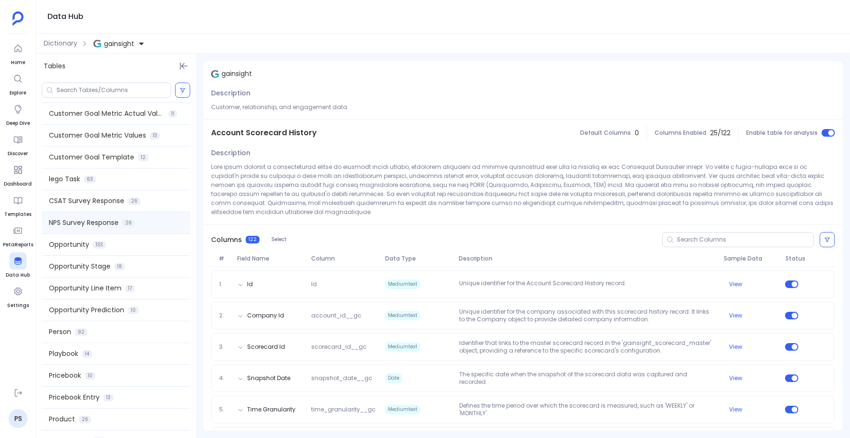
scroll to position [678, 0]
click at [78, 247] on span "Opportunity" at bounding box center [69, 245] width 40 height 10
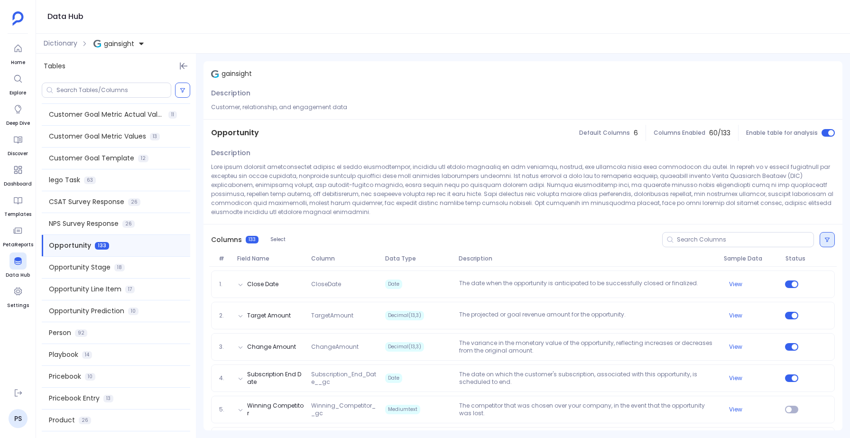
click at [824, 237] on icon at bounding box center [827, 240] width 6 height 6
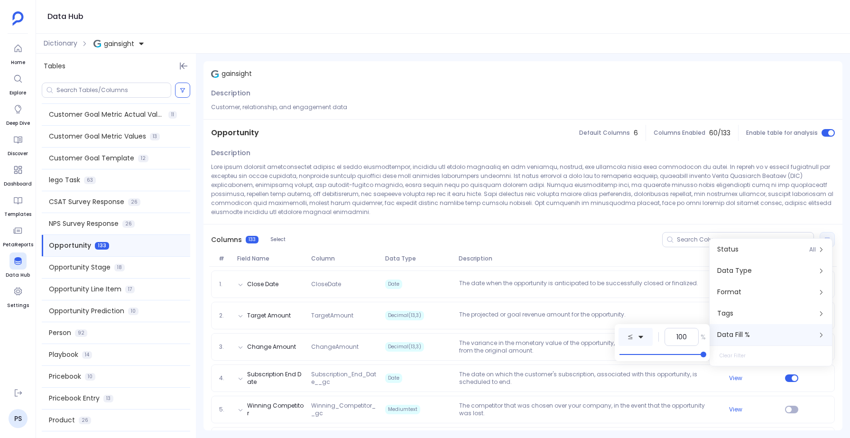
click at [644, 337] on button at bounding box center [635, 337] width 34 height 18
click at [647, 236] on span "equals to" at bounding box center [662, 231] width 31 height 10
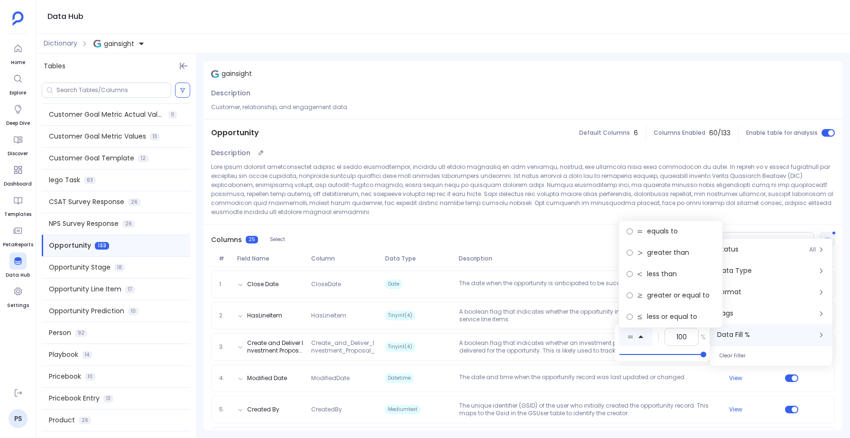
click at [646, 195] on p at bounding box center [523, 189] width 624 height 54
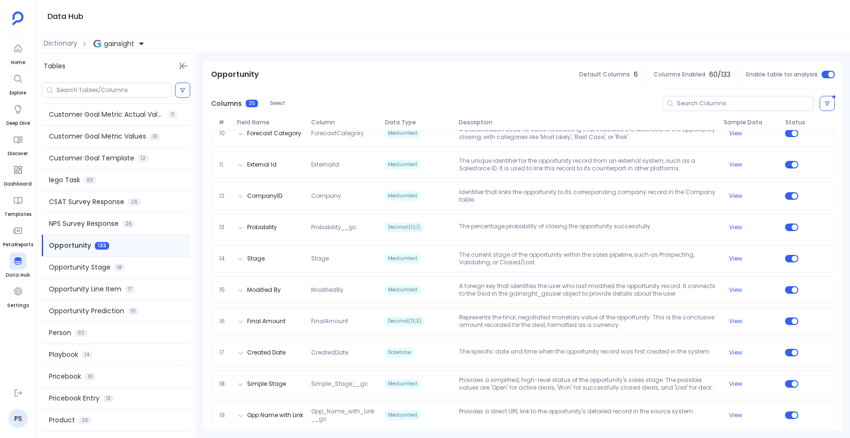
scroll to position [436, 0]
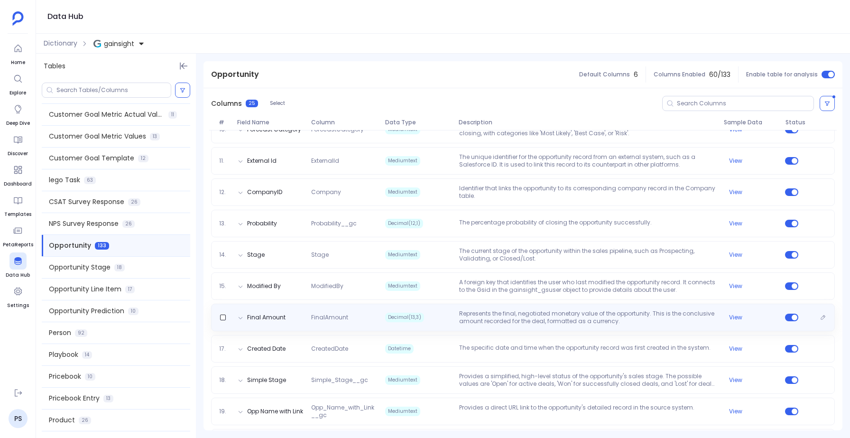
click at [493, 313] on p "Represents the final, negotiated monetary value of the opportunity. This is the…" at bounding box center [587, 317] width 265 height 15
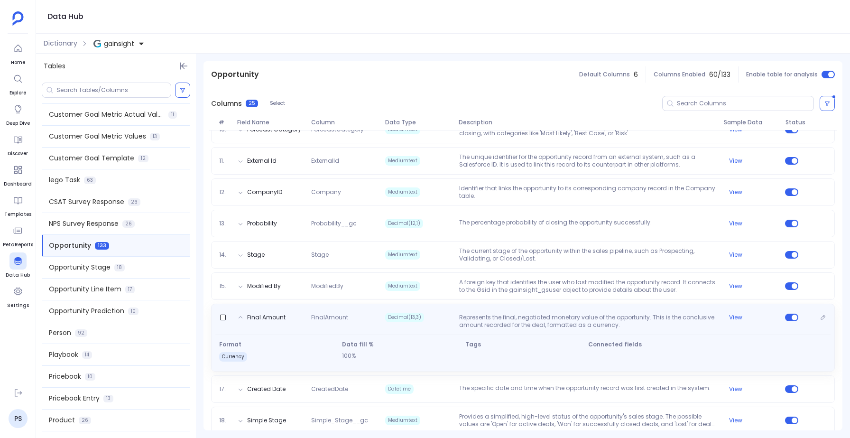
click at [493, 313] on p "Represents the final, negotiated monetary value of the opportunity. This is the…" at bounding box center [587, 320] width 265 height 15
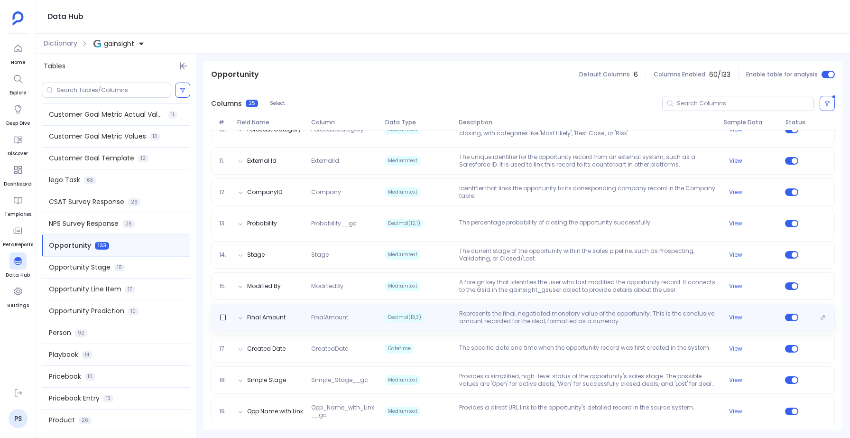
click at [381, 310] on span "Decimal(13,3)" at bounding box center [418, 317] width 74 height 15
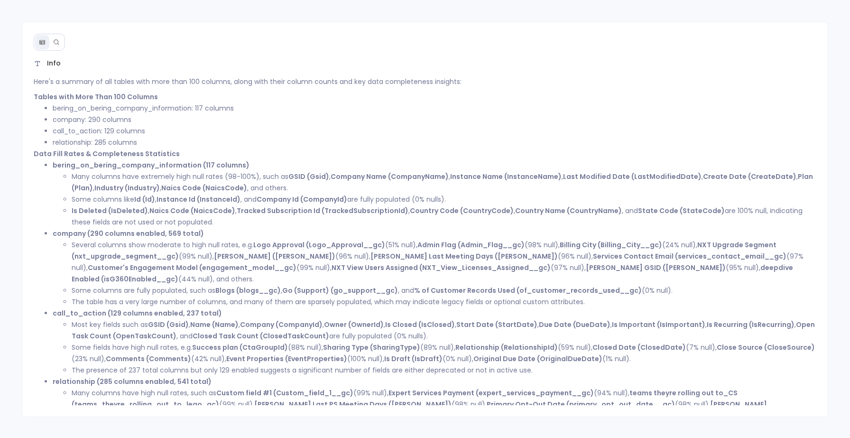
click at [49, 36] on div at bounding box center [49, 42] width 31 height 17
click at [60, 40] on button at bounding box center [56, 42] width 14 height 14
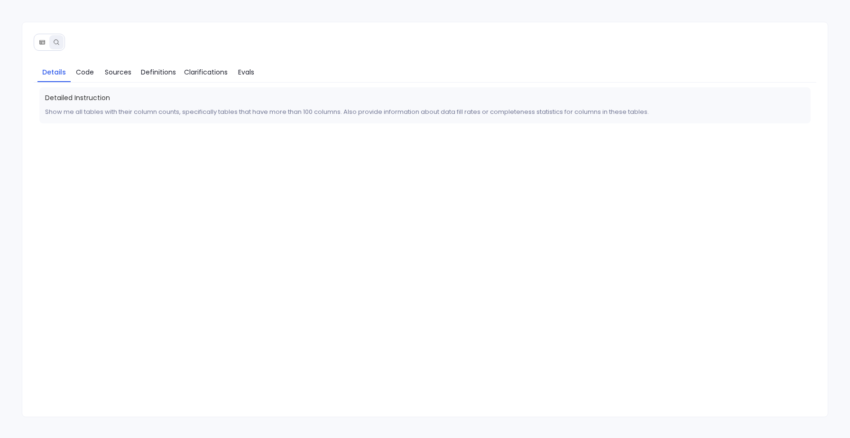
click at [39, 41] on icon at bounding box center [42, 42] width 7 height 7
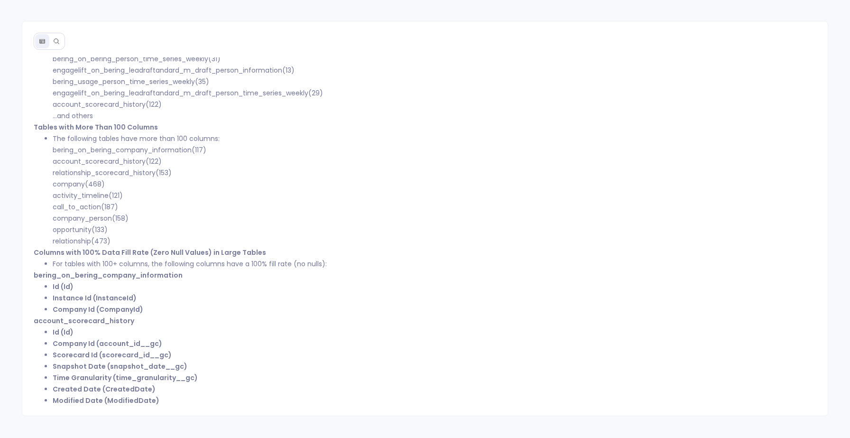
scroll to position [211, 0]
click at [55, 40] on icon at bounding box center [56, 41] width 7 height 7
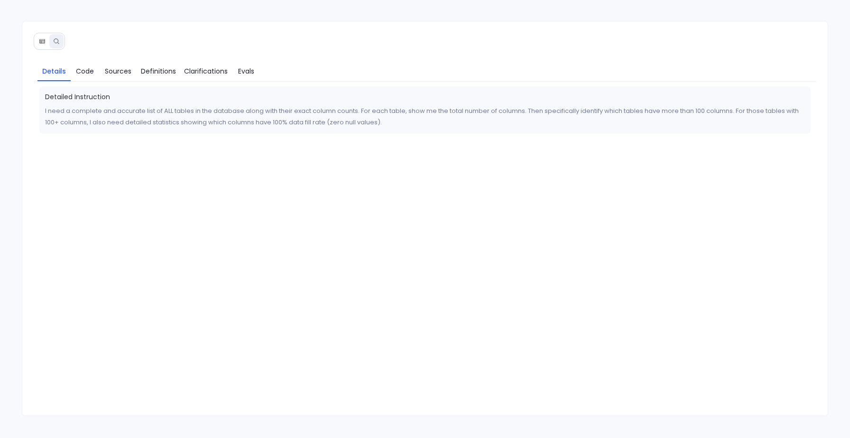
click at [40, 38] on icon at bounding box center [42, 41] width 7 height 7
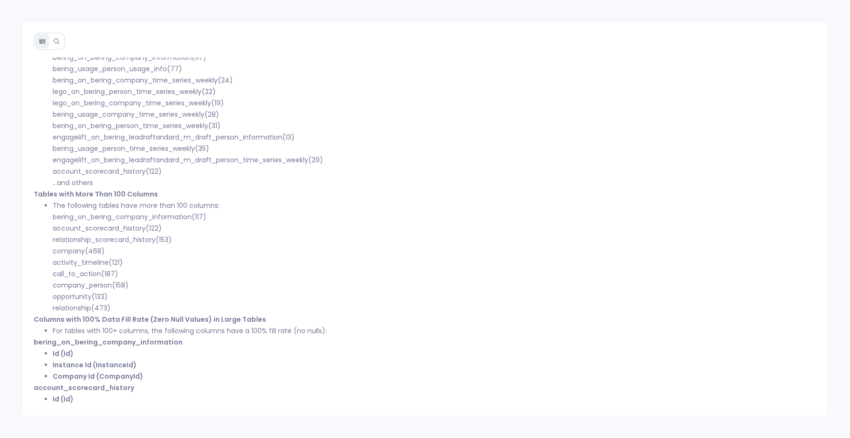
scroll to position [149, 0]
click at [71, 217] on code "bering_on_bering_company_information" at bounding box center [122, 215] width 139 height 9
click at [69, 225] on code "account_scorecard_history" at bounding box center [99, 227] width 93 height 9
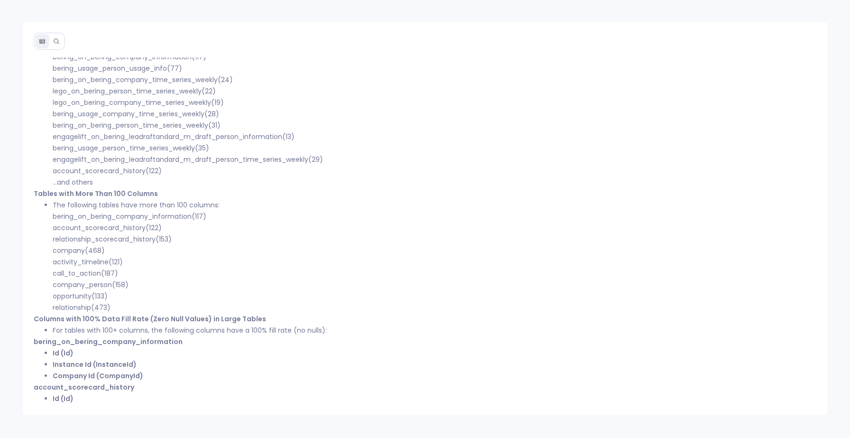
click at [67, 239] on code "relationship_scorecard_history" at bounding box center [104, 238] width 103 height 9
click at [61, 249] on code "company" at bounding box center [69, 250] width 32 height 9
click at [63, 261] on code "activity_timeline" at bounding box center [81, 261] width 56 height 9
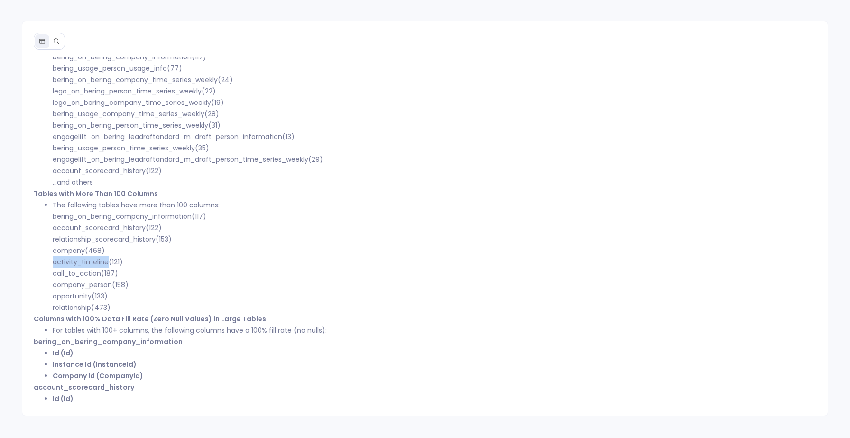
click at [63, 261] on code "activity_timeline" at bounding box center [81, 261] width 56 height 9
click at [59, 274] on code "call_to_action" at bounding box center [77, 272] width 48 height 9
click at [63, 286] on code "company_person" at bounding box center [82, 284] width 59 height 9
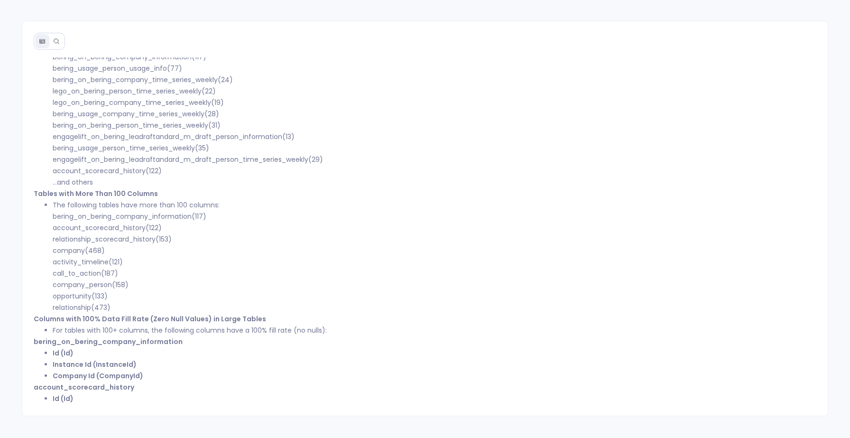
click at [61, 298] on code "opportunity" at bounding box center [72, 295] width 39 height 9
click at [62, 308] on code "relationship" at bounding box center [72, 307] width 38 height 9
click at [145, 274] on li "The following tables have more than 100 columns: bering_on_bering_company_infor…" at bounding box center [434, 256] width 763 height 114
